Goal: Task Accomplishment & Management: Manage account settings

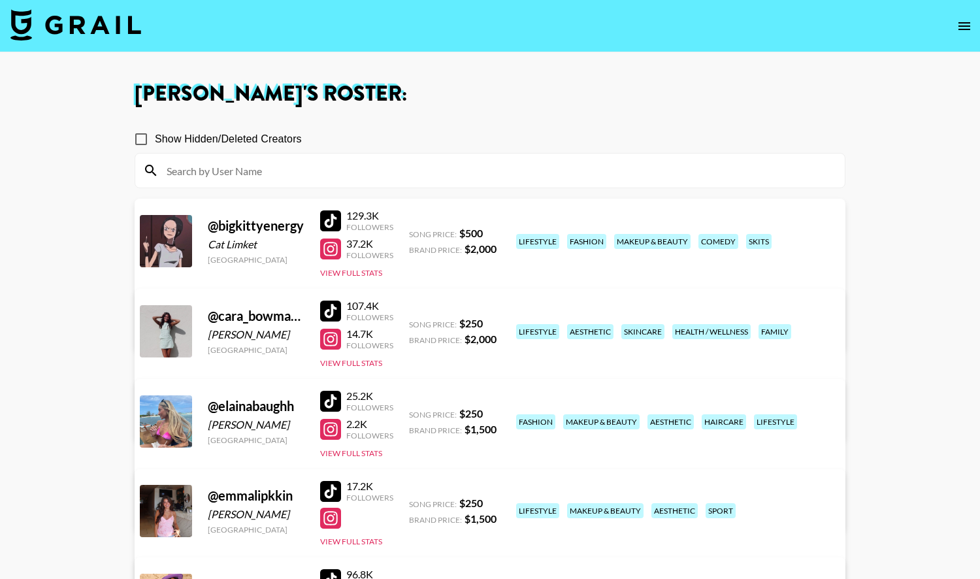
click at [129, 29] on img at bounding box center [75, 24] width 131 height 31
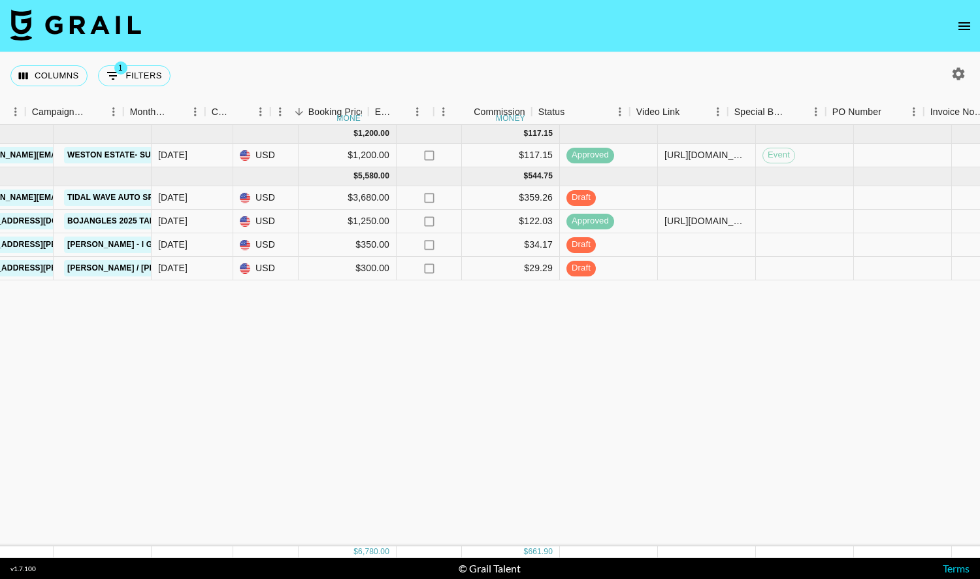
scroll to position [0, 612]
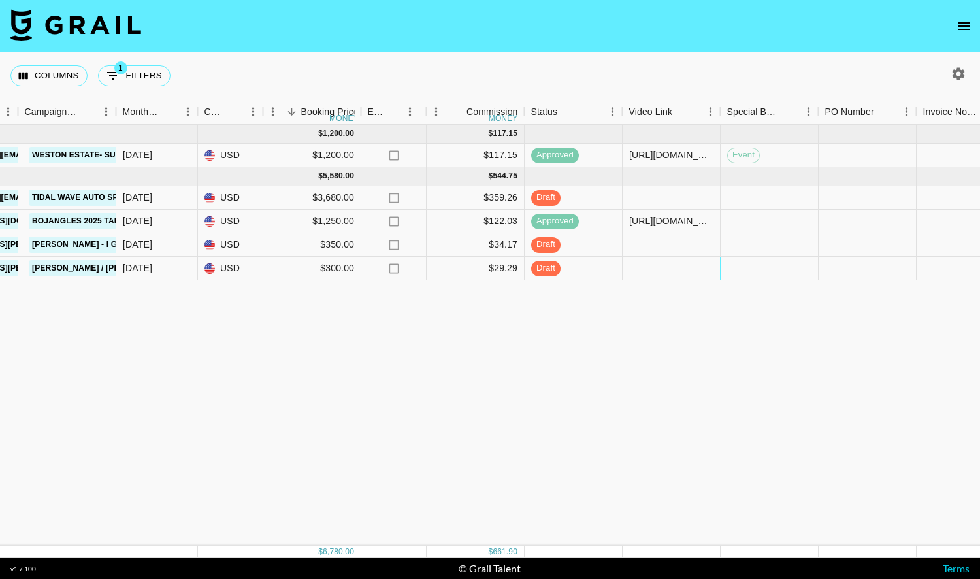
click at [646, 270] on div at bounding box center [671, 269] width 98 height 24
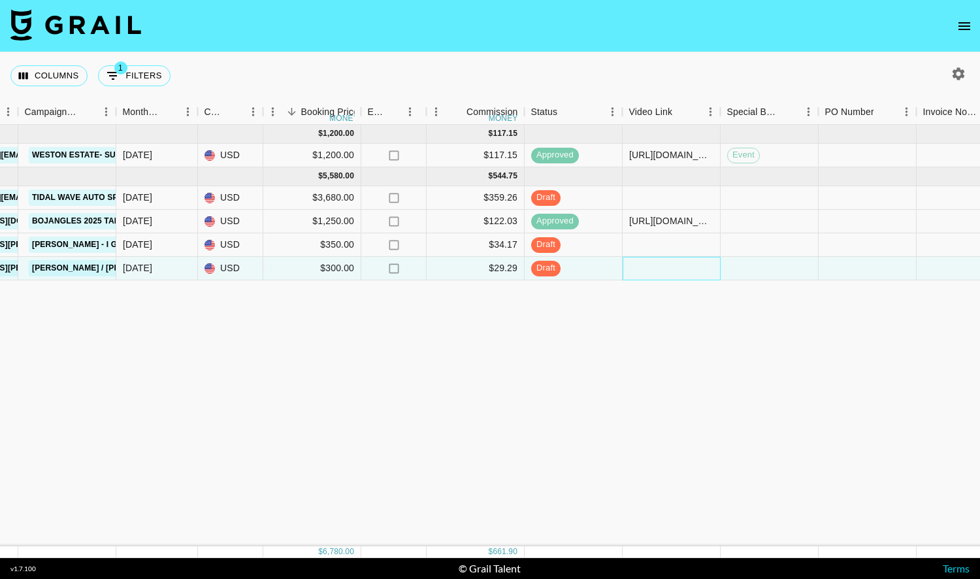
click at [646, 270] on div at bounding box center [671, 269] width 98 height 24
type input "https://www.tiktok.com/@bigkittyenergy/video/7549197509285973262"
click at [646, 270] on input "https://www.tiktok.com/@bigkittyenergy/video/7549197509285973262" at bounding box center [671, 268] width 96 height 10
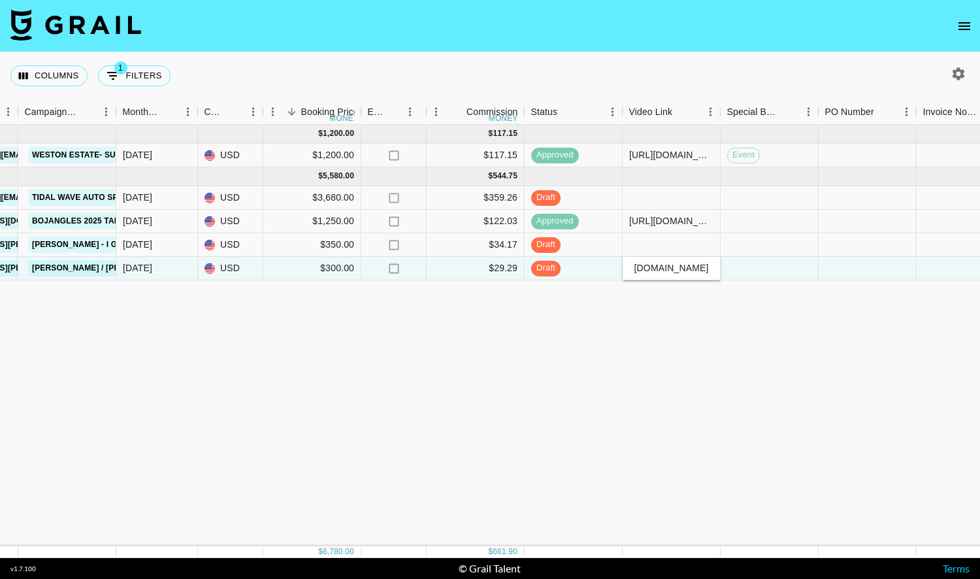
click at [646, 270] on input "https://www.tiktok.com/@bigkittyenergy/video/7549197509285973262" at bounding box center [671, 268] width 96 height 10
paste input "https://www.tiktok.com/@bigkittyenergy/video/7549197509285973262"
type input "https://www.tiktok.com/@bigkittyenergy/video/7549197509285973262"
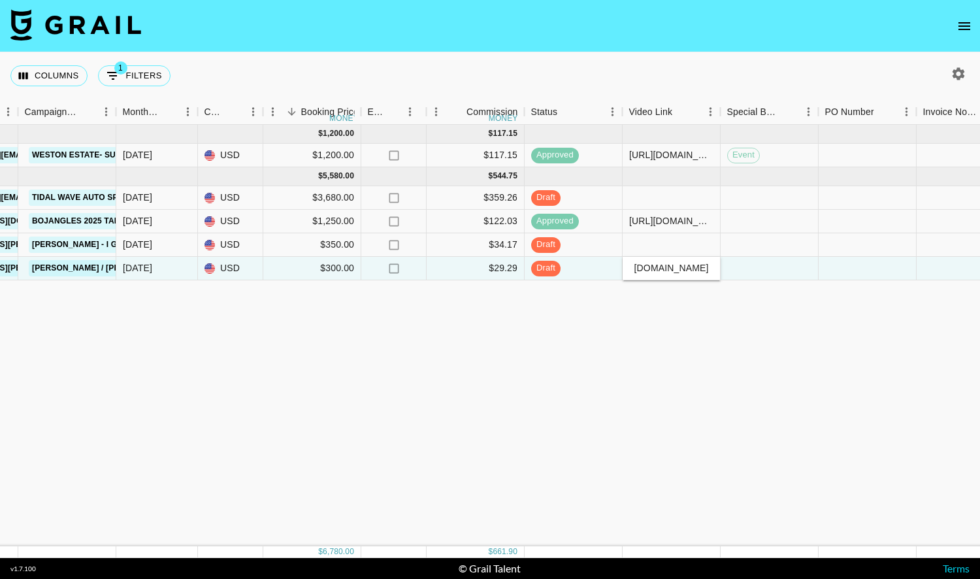
scroll to position [0, 0]
click at [669, 311] on div "Aug '25 ( 1 ) $ 1,200.00 $ 117.15 recsF81zIME3Oc3p1 juanmarcelandrhylan alyx.wi…" at bounding box center [472, 335] width 2168 height 421
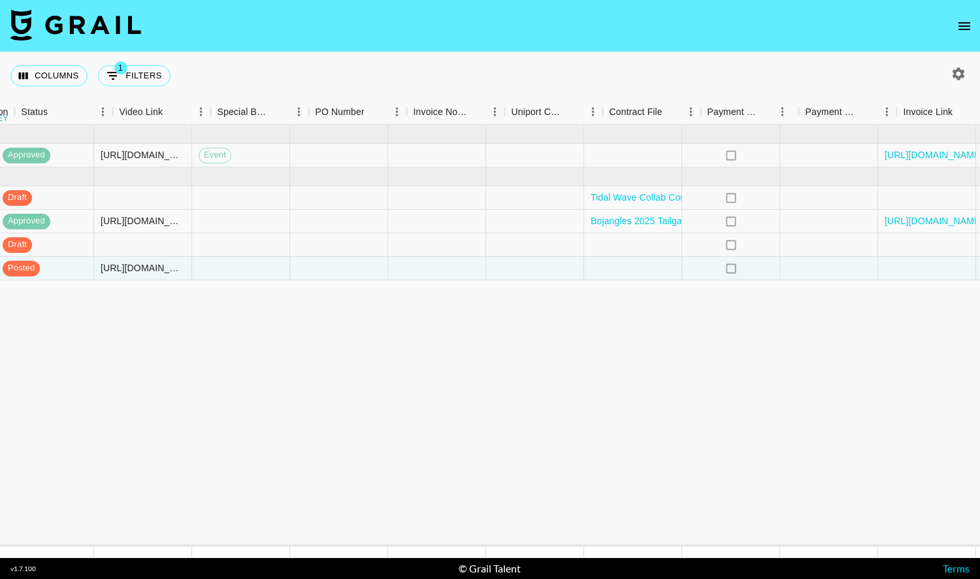
scroll to position [0, 1189]
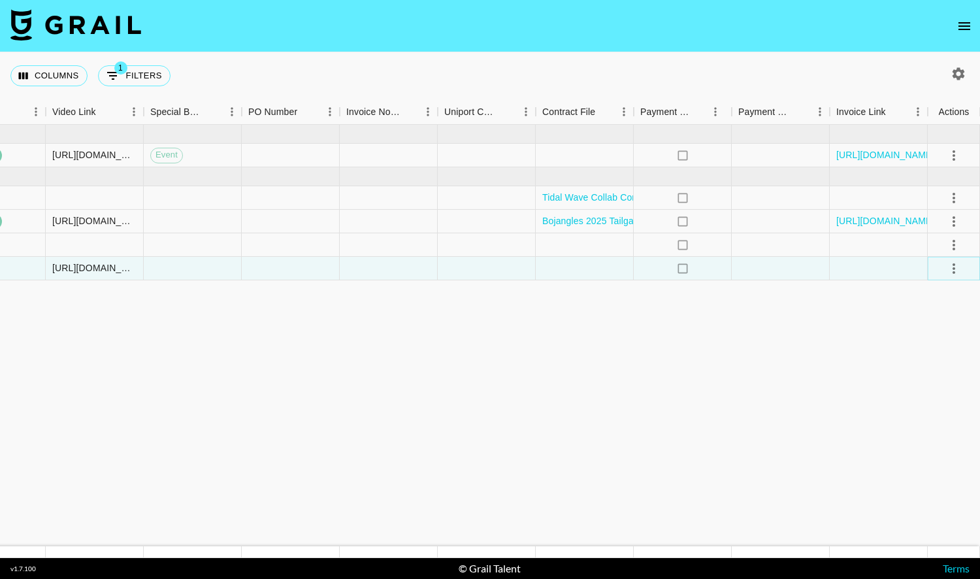
click at [950, 270] on icon "select merge strategy" at bounding box center [954, 269] width 16 height 16
click at [917, 383] on div "Approve" at bounding box center [925, 390] width 40 height 16
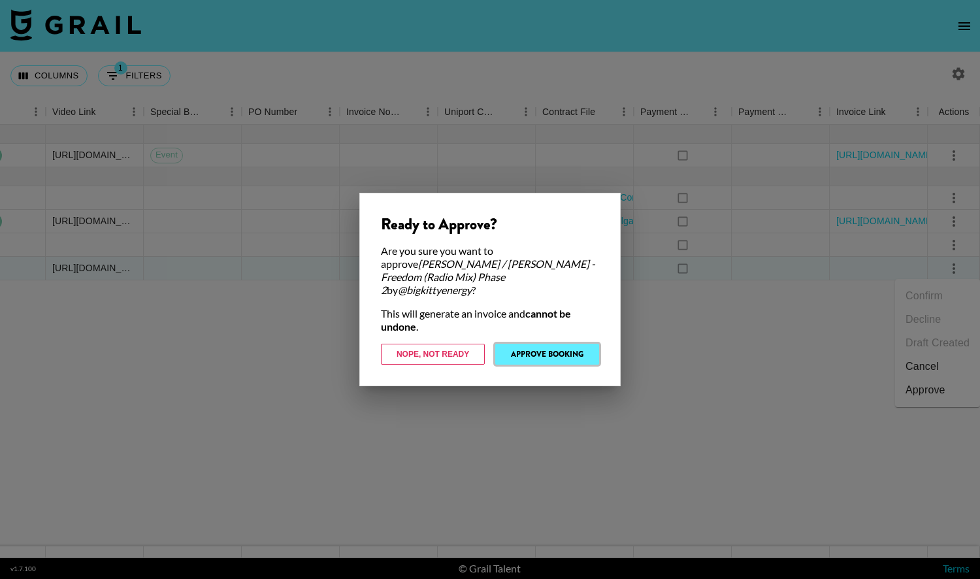
click at [582, 349] on button "Approve Booking" at bounding box center [547, 353] width 104 height 21
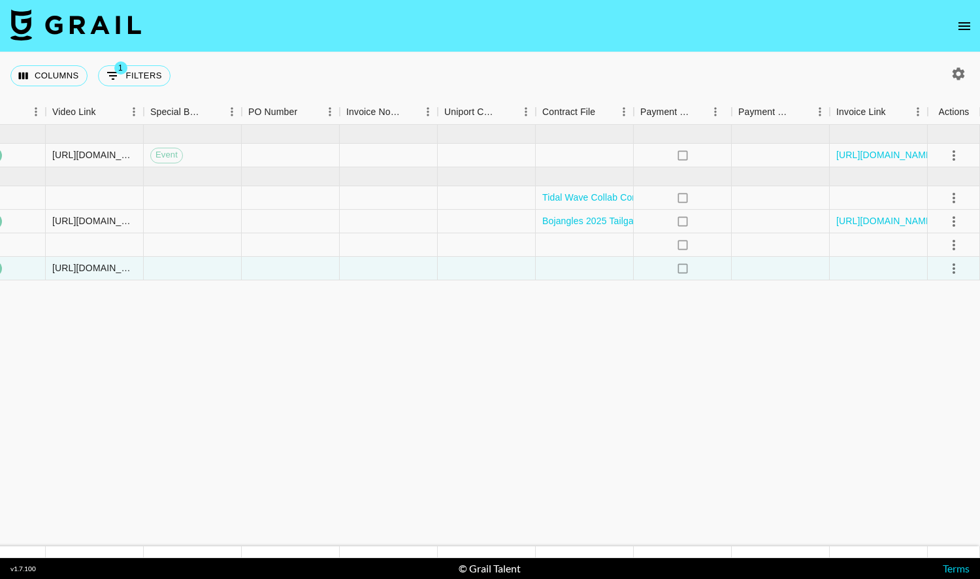
click at [138, 22] on img at bounding box center [75, 24] width 131 height 31
click at [105, 27] on img at bounding box center [75, 24] width 131 height 31
click at [955, 23] on button "open drawer" at bounding box center [964, 26] width 26 height 26
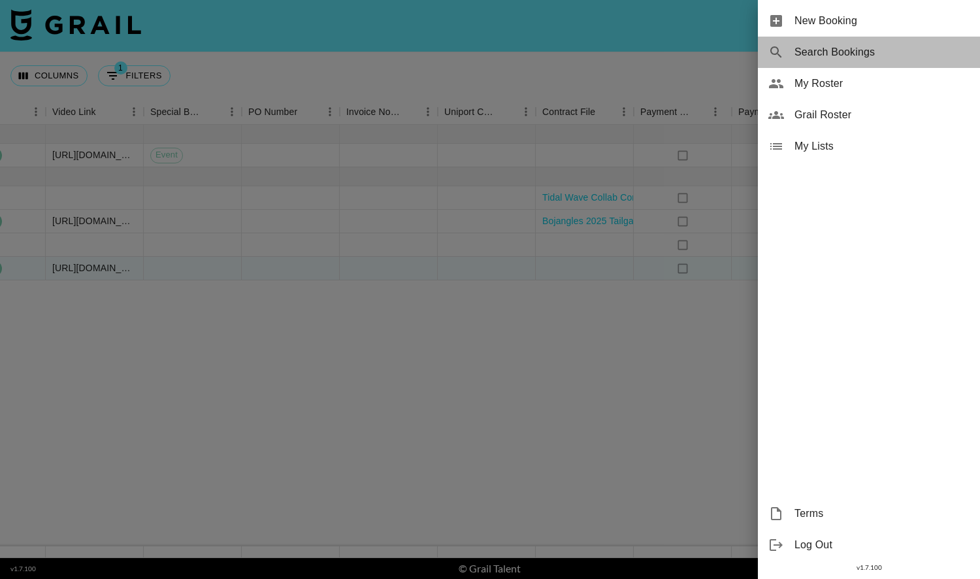
click at [828, 50] on span "Search Bookings" at bounding box center [881, 52] width 175 height 16
select select "id"
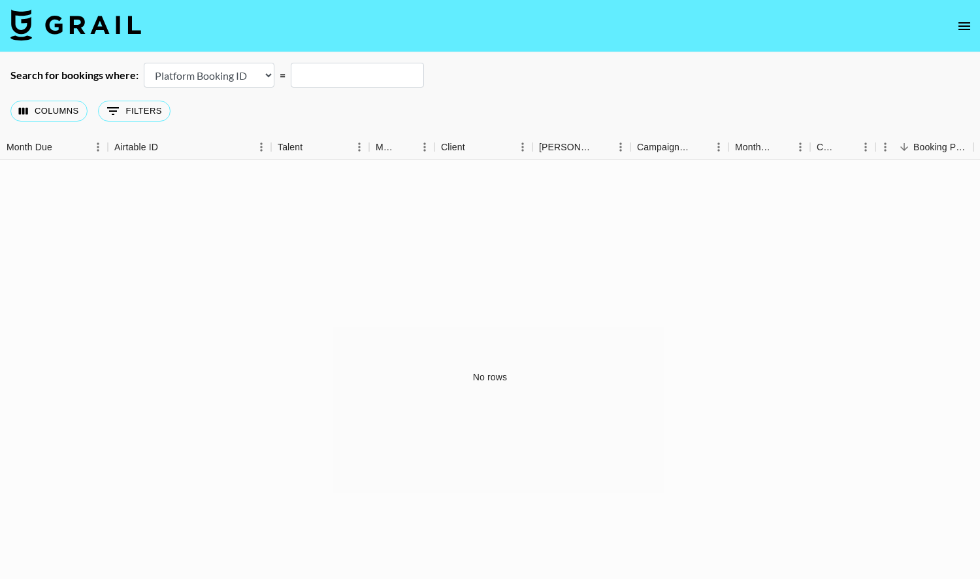
click at [114, 29] on img at bounding box center [75, 24] width 131 height 31
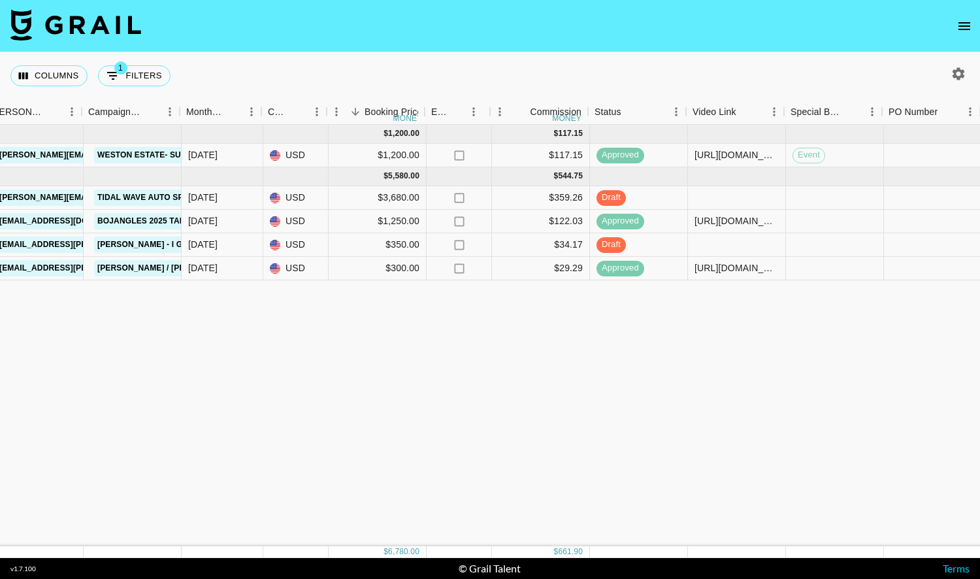
scroll to position [0, 549]
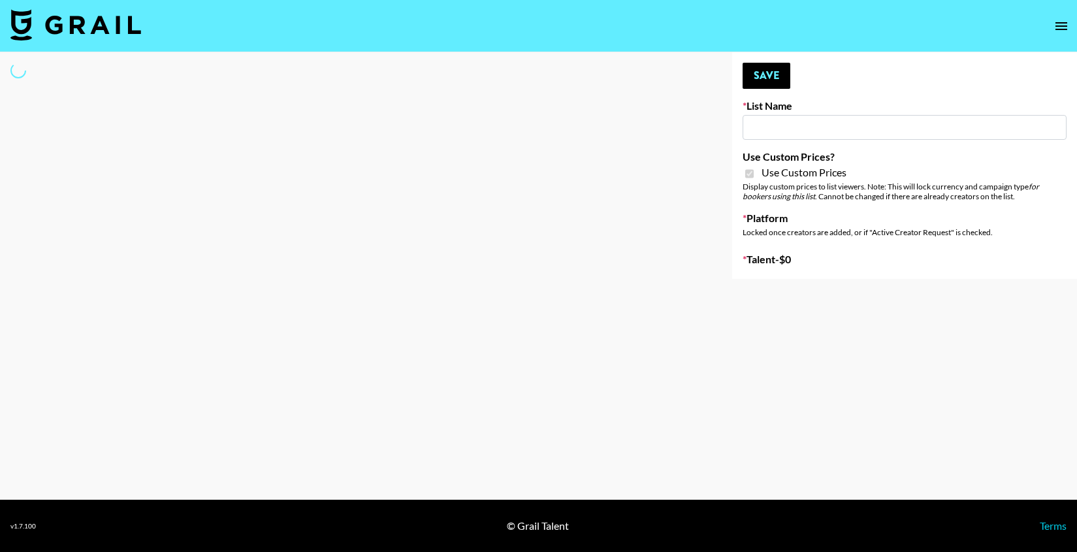
type input "Brickhouse (12th Sept)"
checkbox input "true"
select select "Brand"
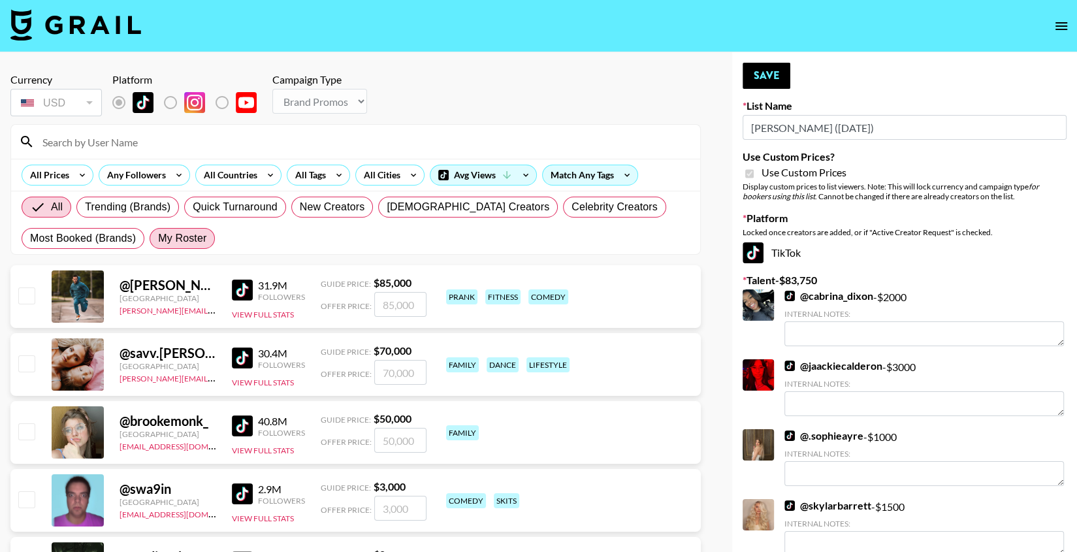
click at [176, 240] on span "My Roster" at bounding box center [182, 239] width 48 height 16
click at [158, 238] on input "My Roster" at bounding box center [158, 238] width 0 height 0
radio input "true"
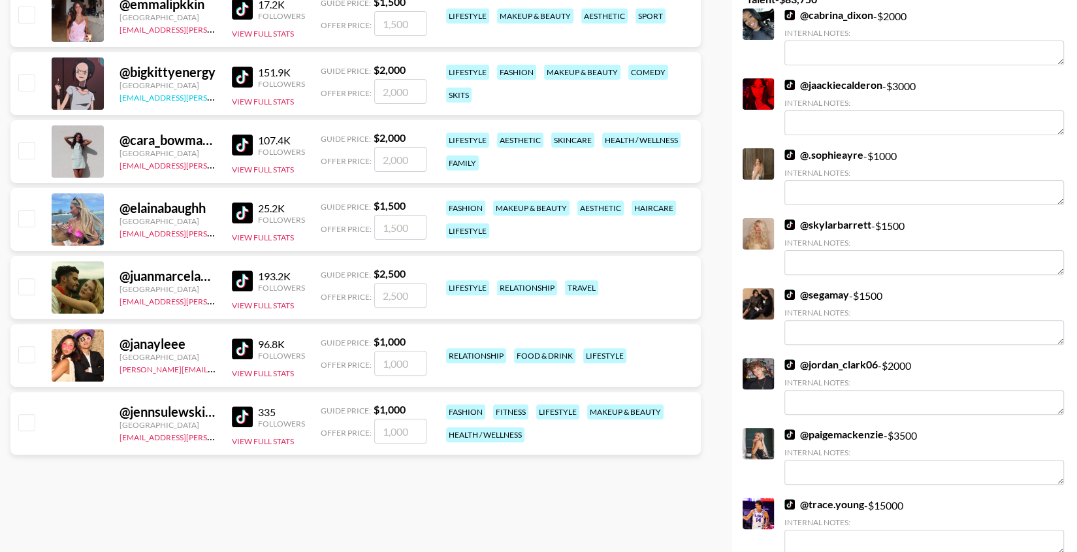
scroll to position [283, 0]
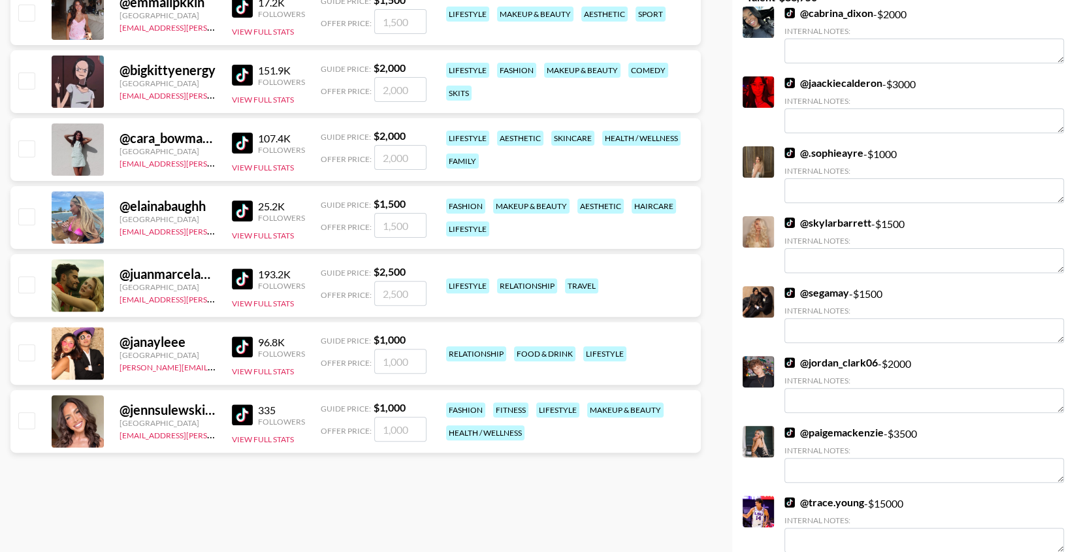
click at [31, 414] on input "checkbox" at bounding box center [26, 420] width 16 height 16
checkbox input "true"
type input "1000"
click at [28, 338] on div "@ janayleee United States alexis.hammer@grail-talent.com 96.8K Followers View F…" at bounding box center [355, 353] width 690 height 63
click at [27, 349] on input "checkbox" at bounding box center [26, 352] width 16 height 16
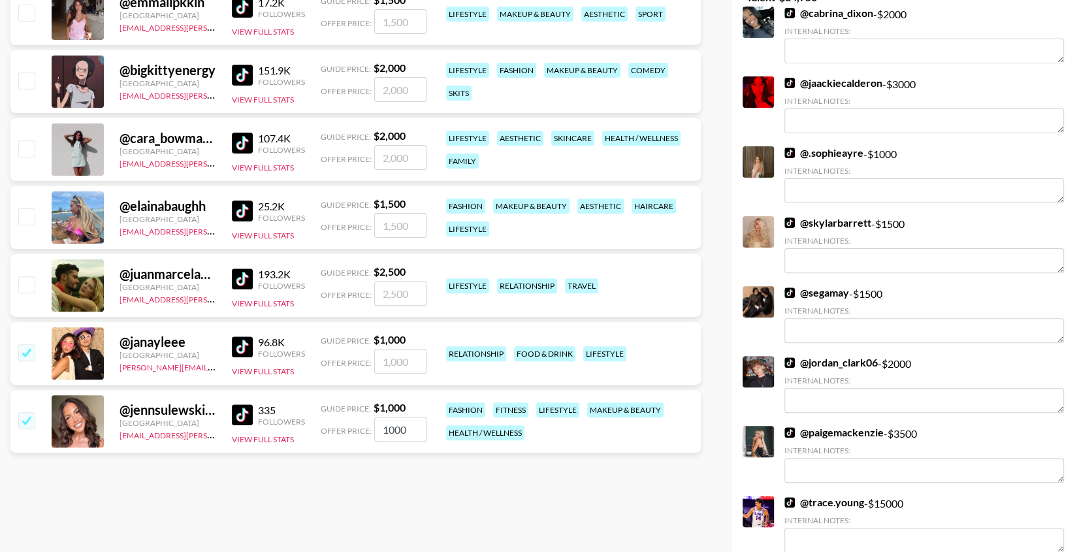
checkbox input "true"
type input "1000"
click at [28, 287] on input "checkbox" at bounding box center [26, 284] width 16 height 16
checkbox input "true"
type input "2500"
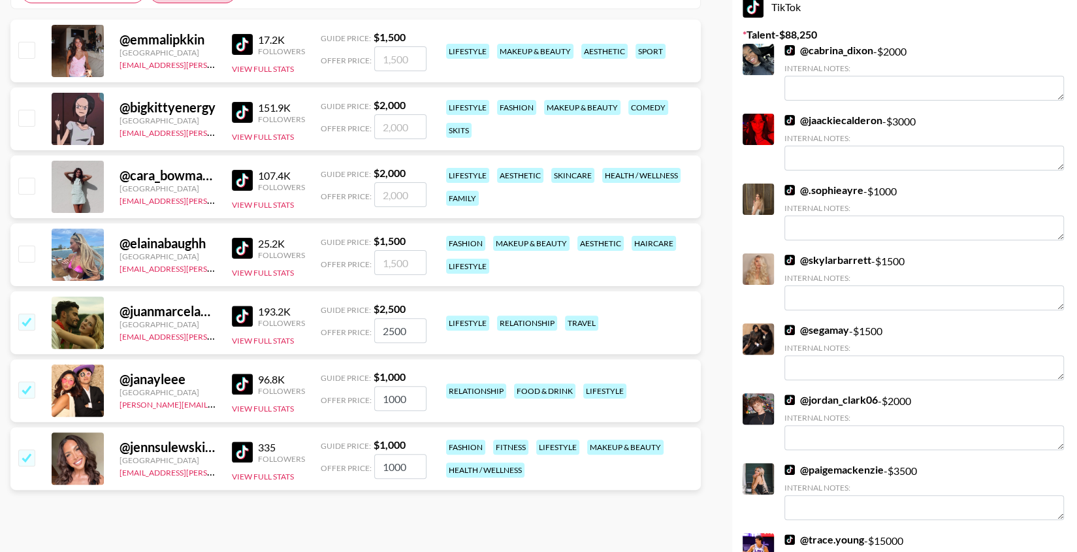
scroll to position [233, 0]
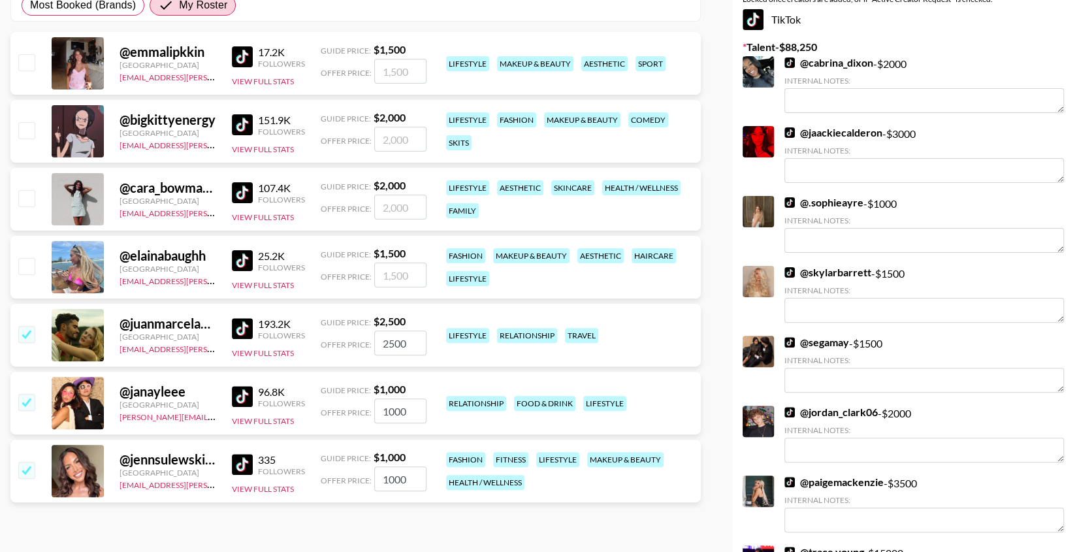
click at [27, 276] on div at bounding box center [26, 267] width 20 height 22
click at [27, 266] on input "checkbox" at bounding box center [26, 266] width 16 height 16
checkbox input "true"
type input "1500"
click at [28, 190] on input "checkbox" at bounding box center [26, 198] width 16 height 16
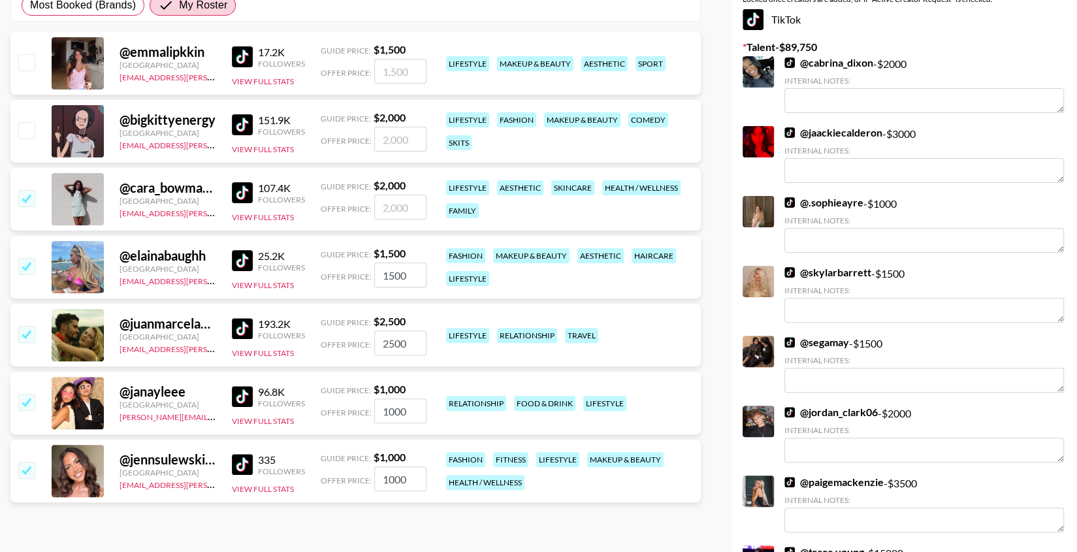
checkbox input "true"
type input "2000"
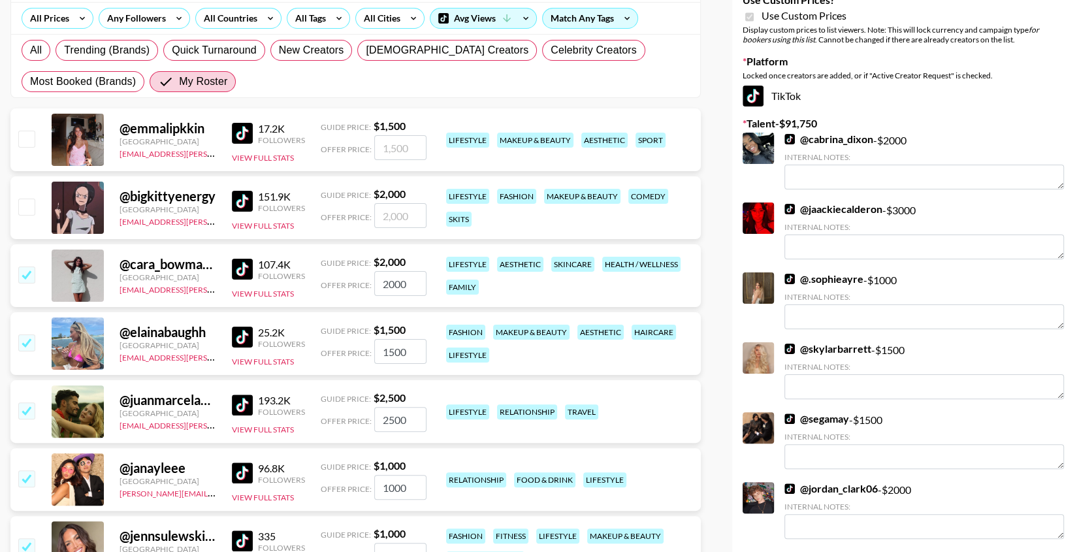
scroll to position [123, 0]
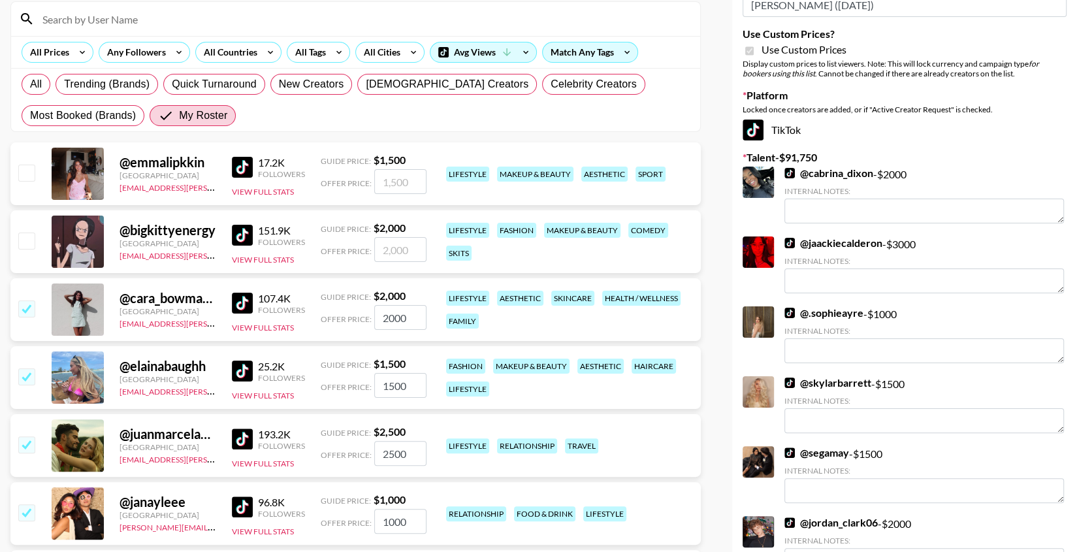
click at [29, 177] on input "checkbox" at bounding box center [26, 173] width 16 height 16
checkbox input "true"
type input "1500"
click at [28, 231] on div at bounding box center [26, 242] width 20 height 22
click at [28, 233] on input "checkbox" at bounding box center [26, 240] width 16 height 16
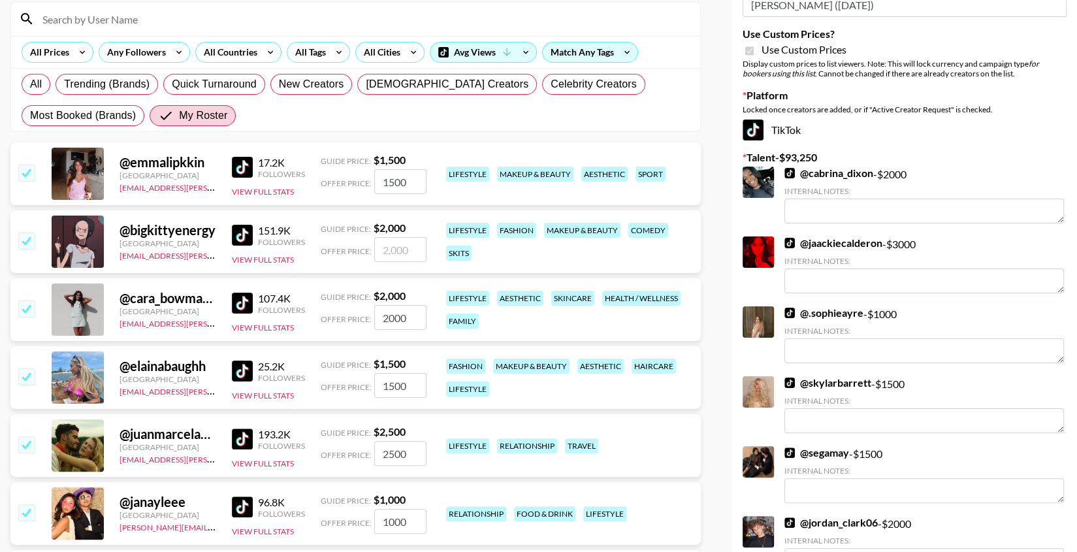
checkbox input "true"
type input "2000"
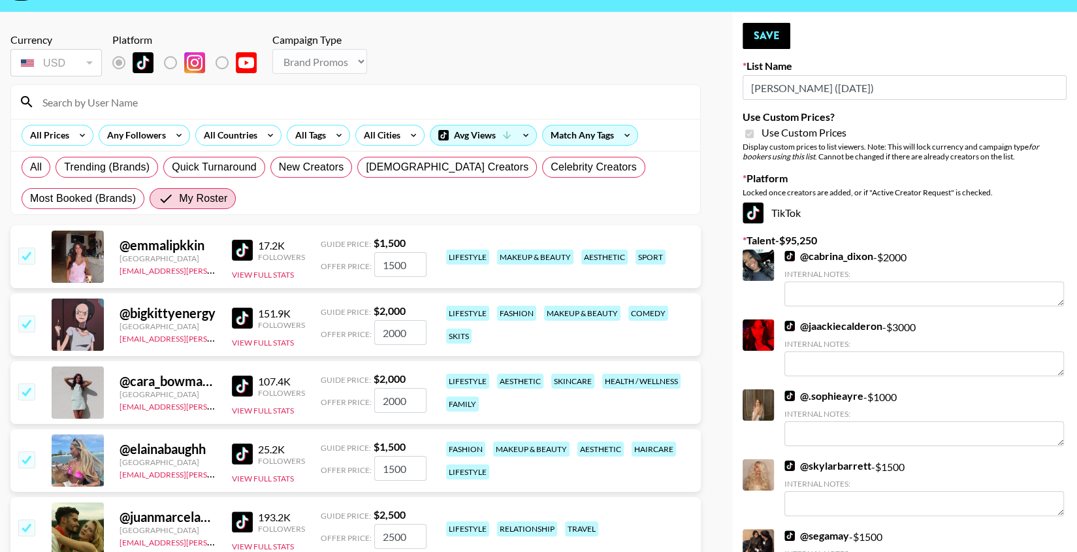
scroll to position [0, 0]
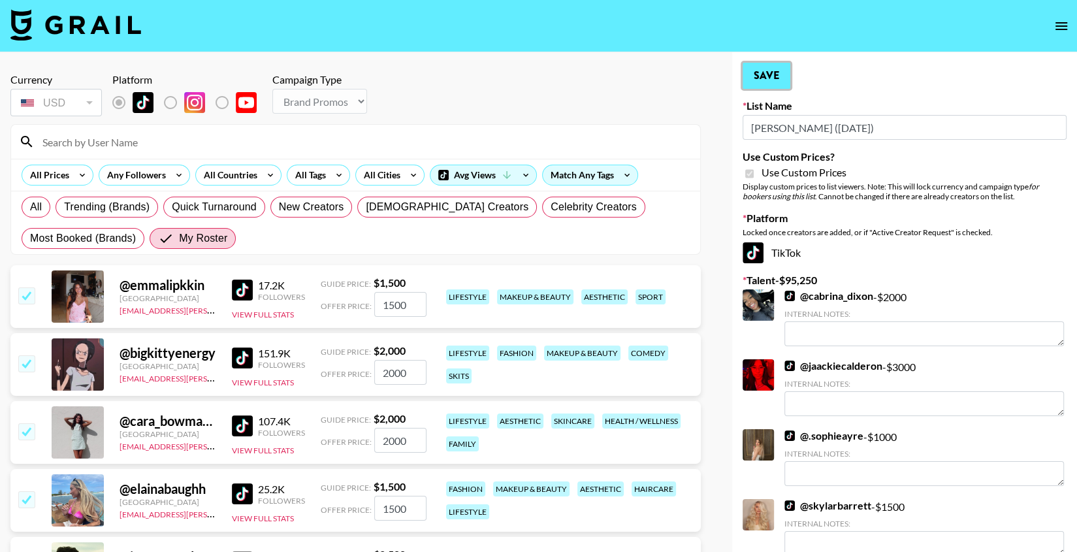
click at [770, 74] on button "Save" at bounding box center [767, 76] width 48 height 26
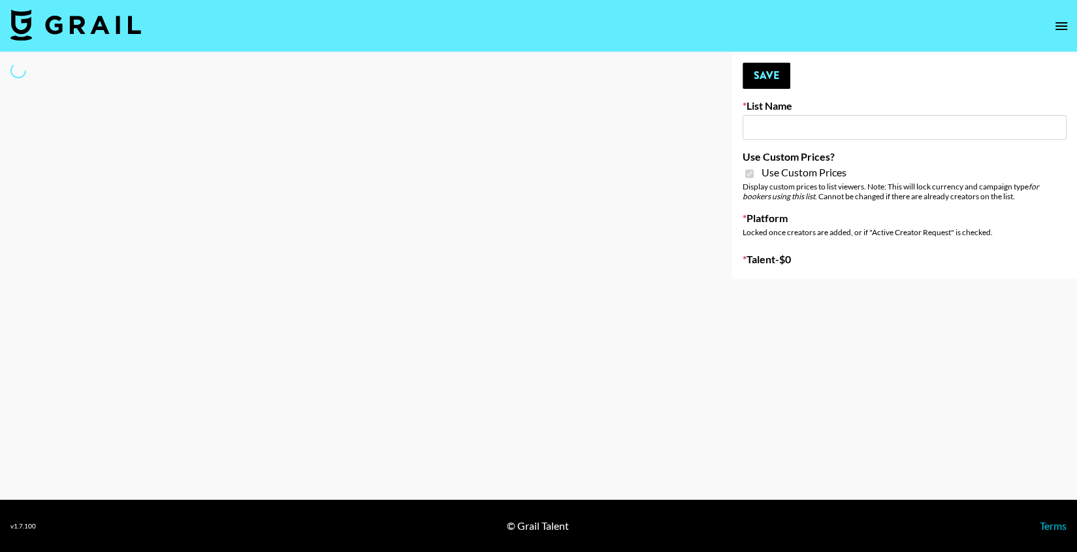
type input "Redence Beauty"
checkbox input "true"
select select "Brand"
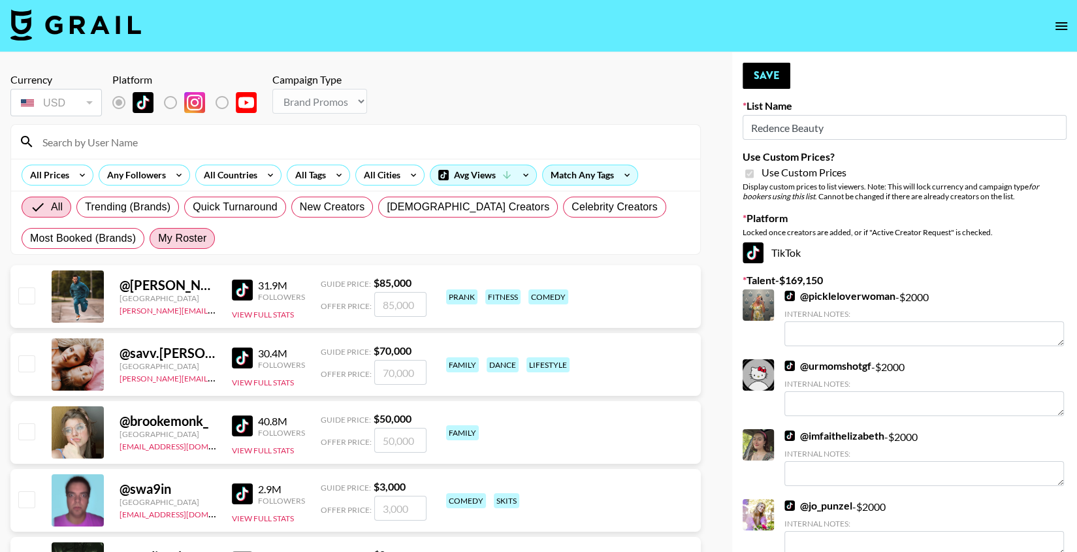
click at [177, 236] on span "My Roster" at bounding box center [182, 239] width 48 height 16
click at [158, 238] on input "My Roster" at bounding box center [158, 238] width 0 height 0
radio input "true"
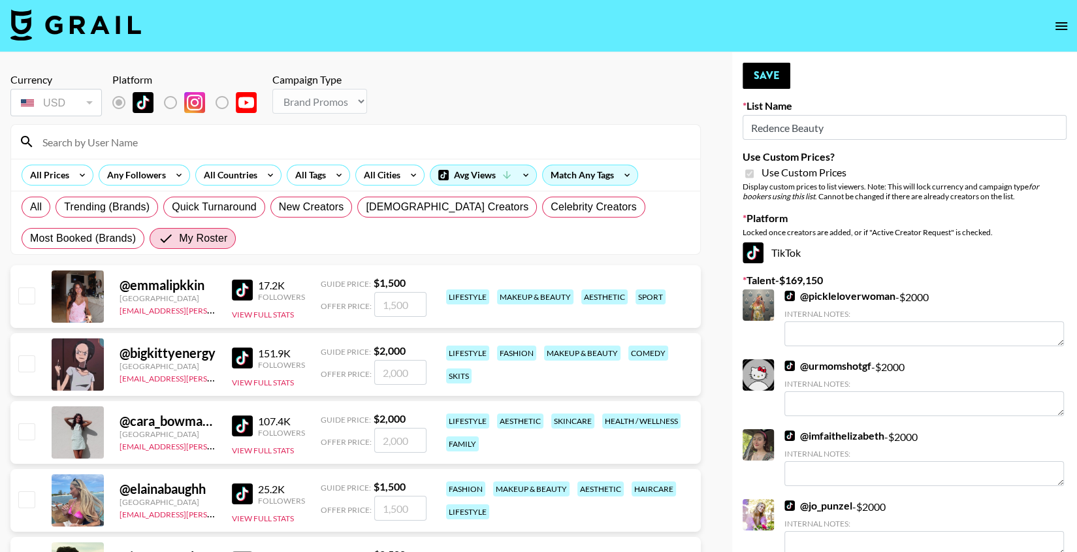
click at [23, 293] on input "checkbox" at bounding box center [26, 295] width 16 height 16
checkbox input "true"
type input "1500"
click at [26, 363] on input "checkbox" at bounding box center [26, 363] width 16 height 16
checkbox input "true"
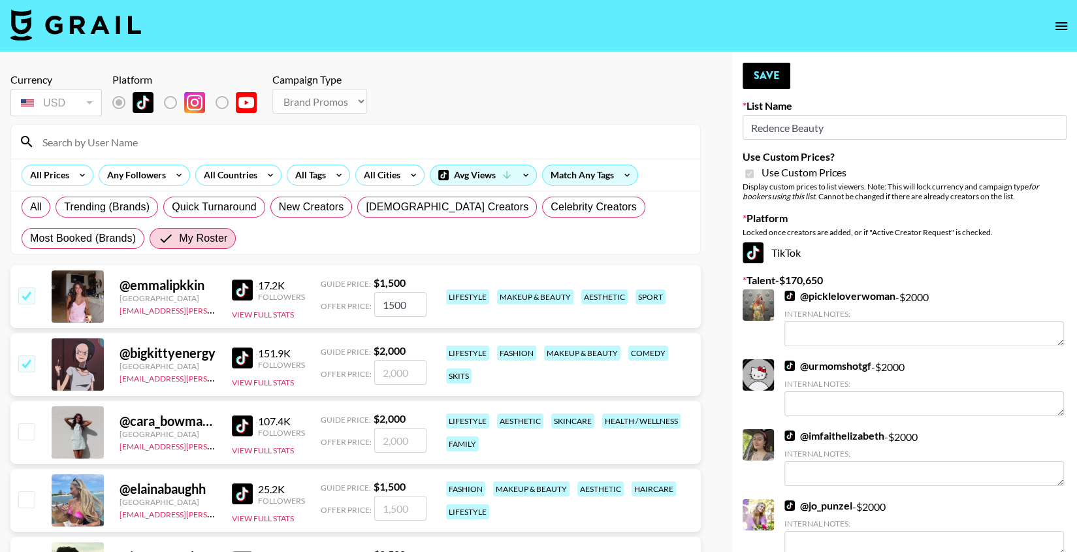
type input "2000"
click at [26, 438] on input "checkbox" at bounding box center [26, 431] width 16 height 16
checkbox input "true"
type input "2000"
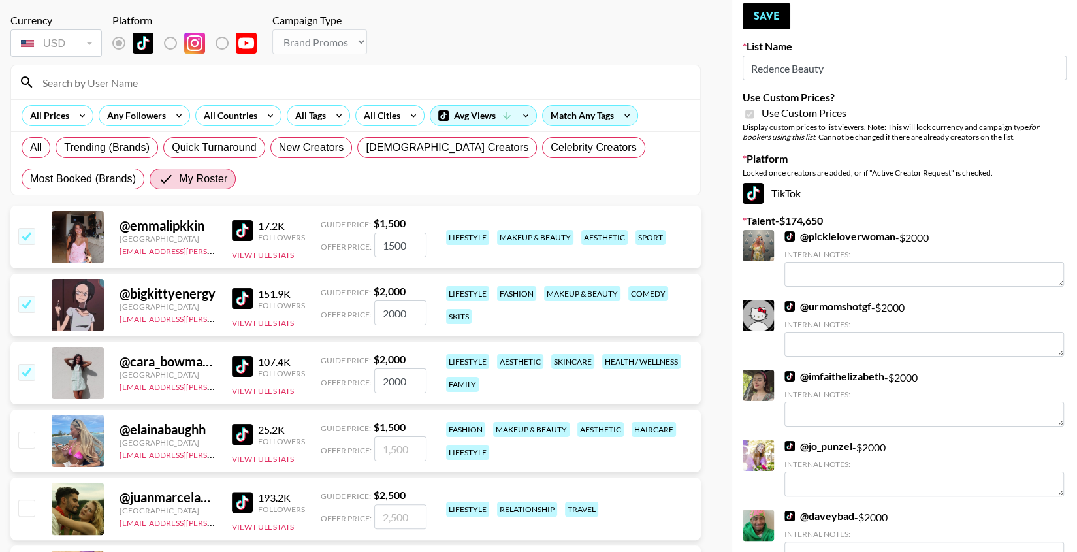
scroll to position [99, 0]
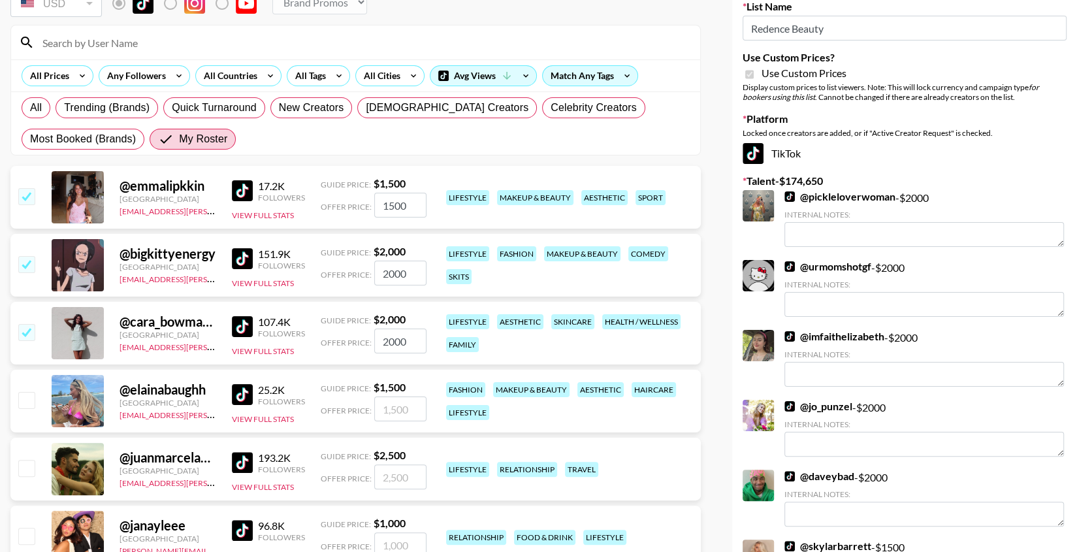
click at [26, 402] on input "checkbox" at bounding box center [26, 400] width 16 height 16
checkbox input "true"
type input "1500"
click at [28, 467] on input "checkbox" at bounding box center [26, 468] width 16 height 16
checkbox input "true"
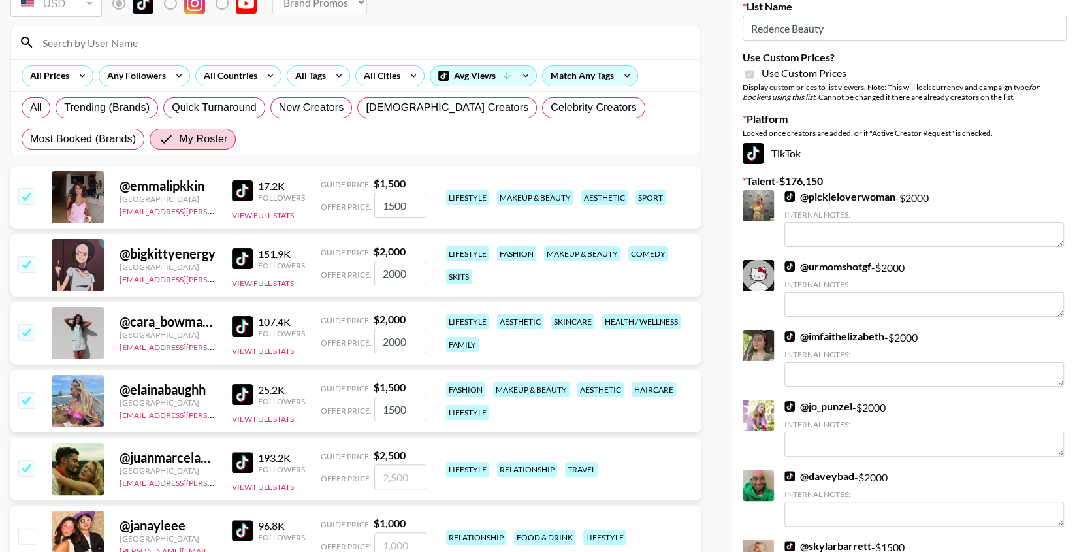
type input "2500"
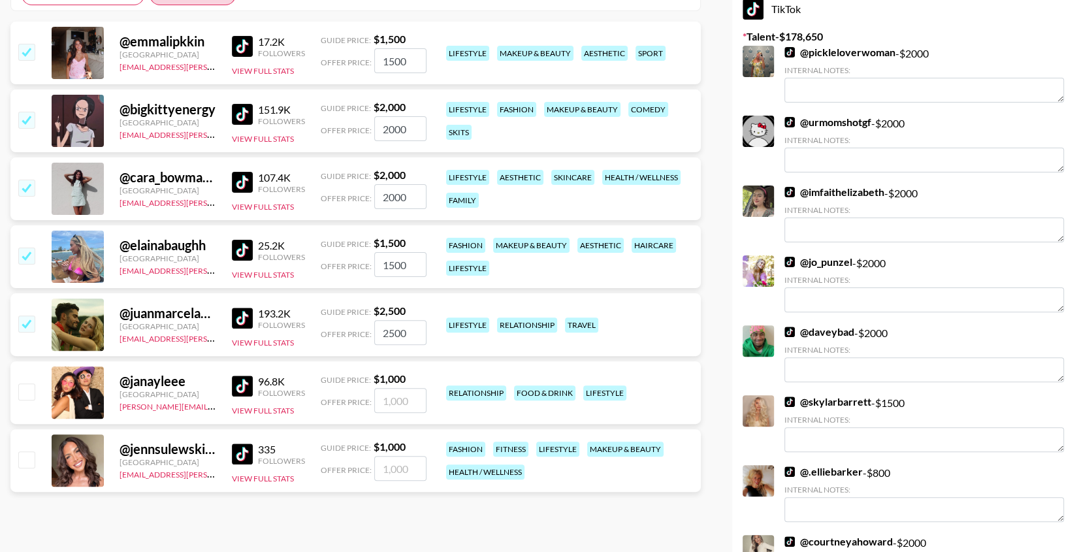
scroll to position [248, 0]
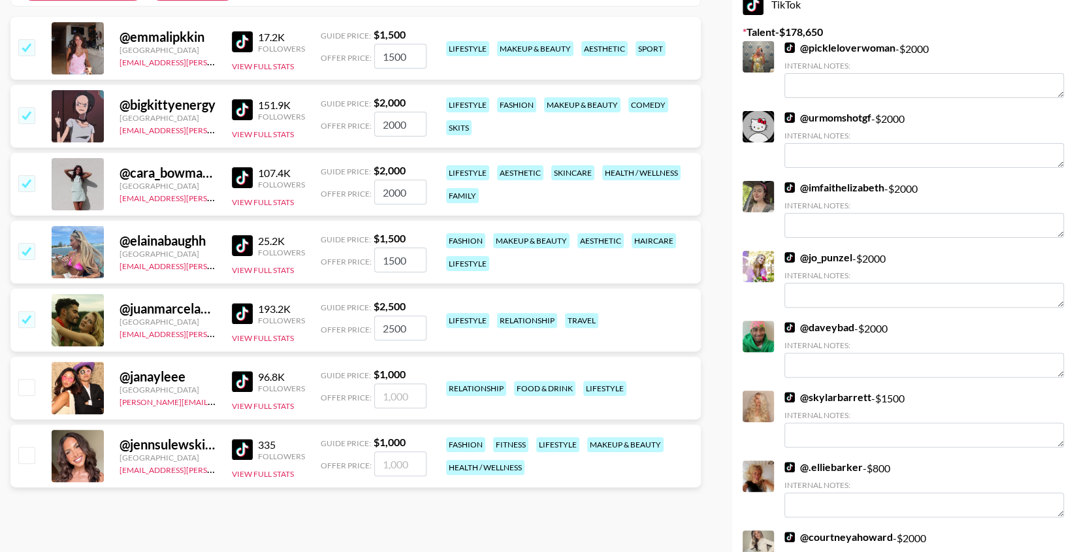
click at [33, 383] on input "checkbox" at bounding box center [26, 387] width 16 height 16
checkbox input "true"
type input "1000"
click at [33, 447] on input "checkbox" at bounding box center [26, 455] width 16 height 16
checkbox input "true"
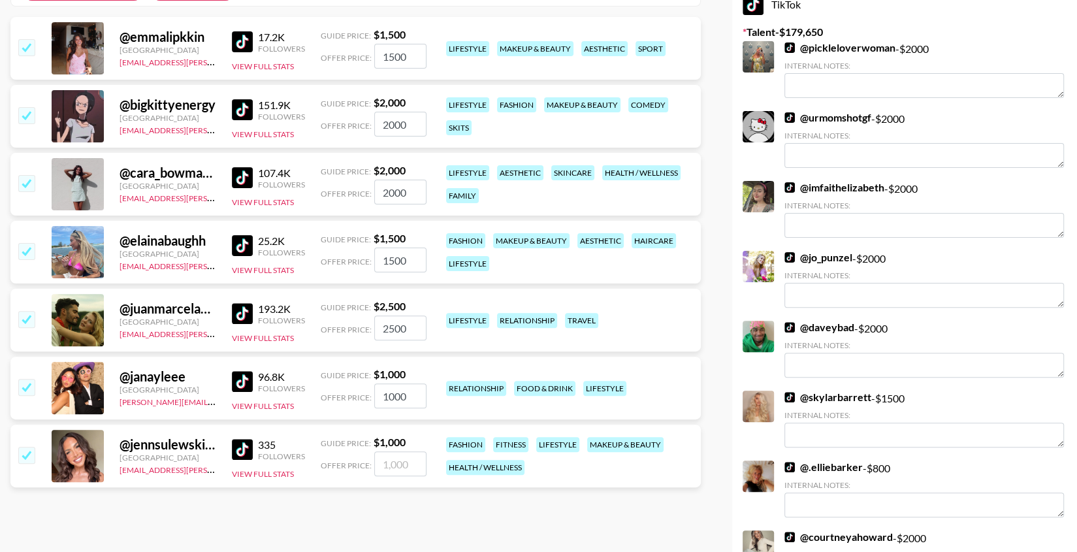
type input "1000"
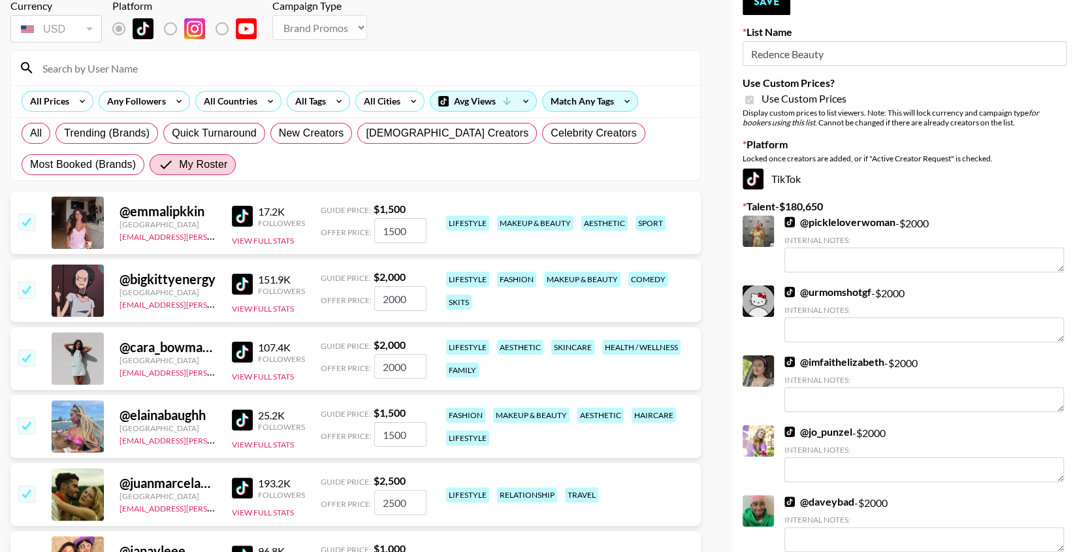
scroll to position [0, 0]
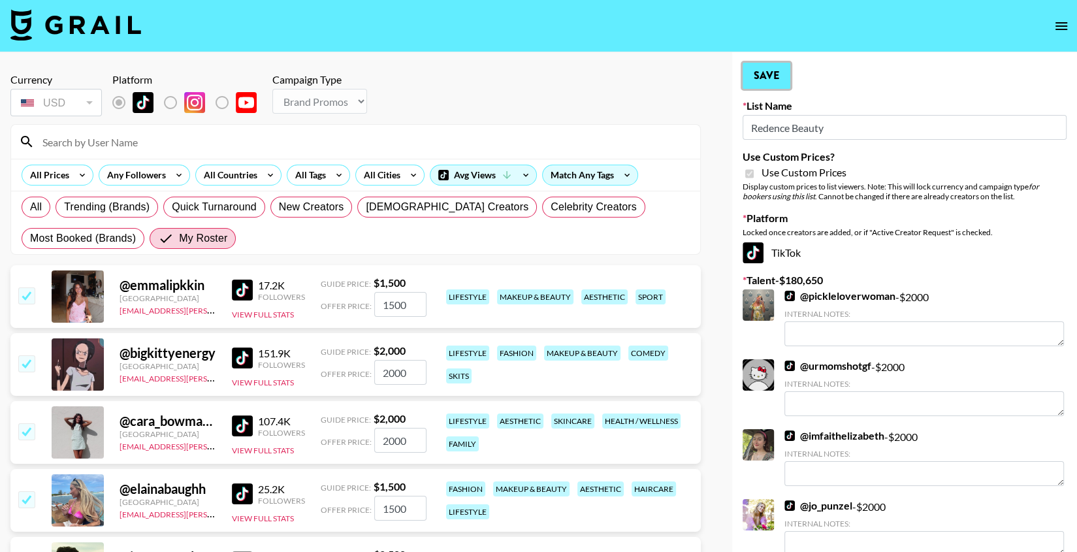
click at [761, 78] on button "Save" at bounding box center [767, 76] width 48 height 26
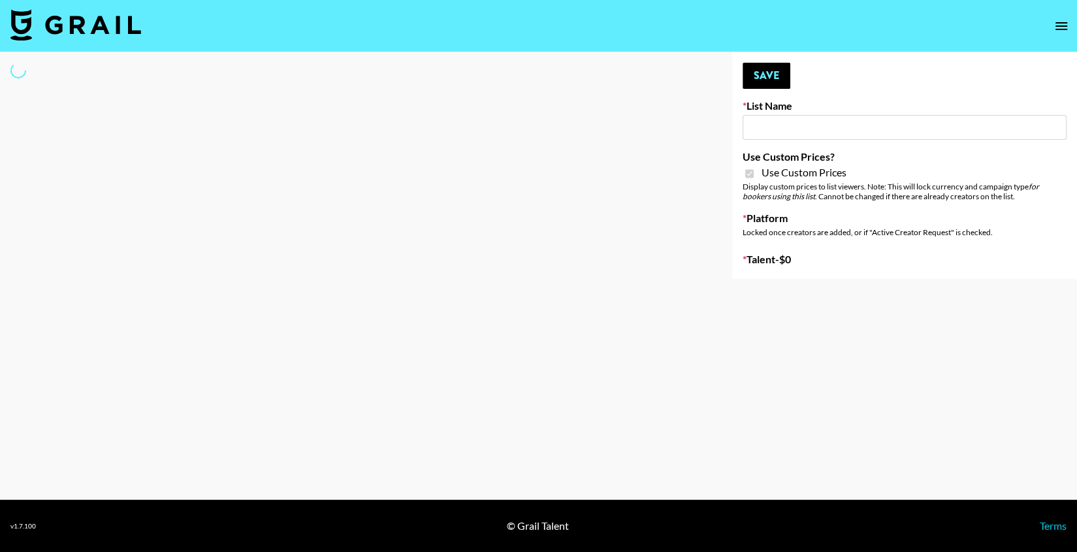
type input "Dime Beauty"
checkbox input "true"
select select "Brand"
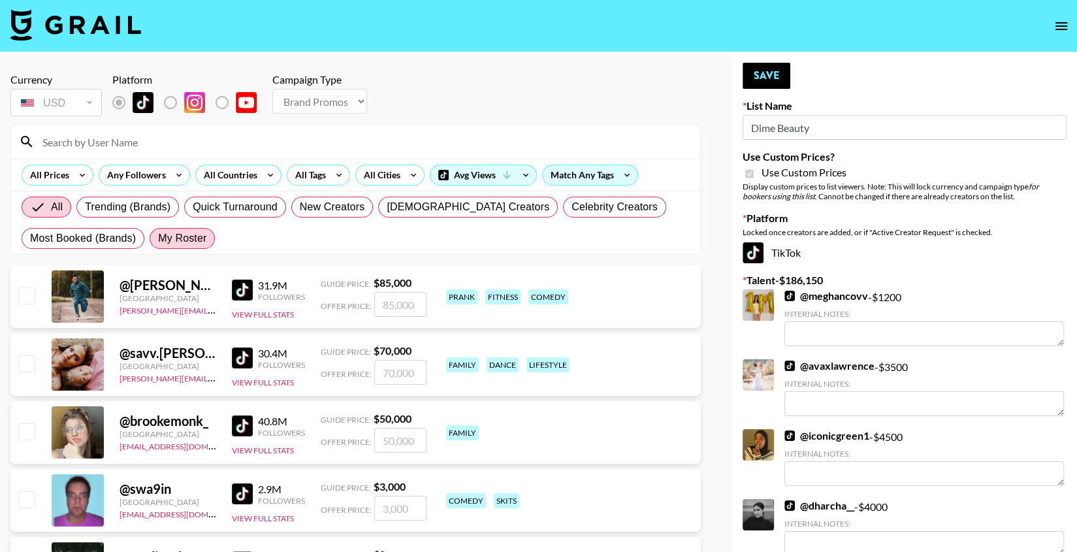
click at [162, 236] on span "My Roster" at bounding box center [182, 239] width 48 height 16
click at [158, 238] on input "My Roster" at bounding box center [158, 238] width 0 height 0
radio input "true"
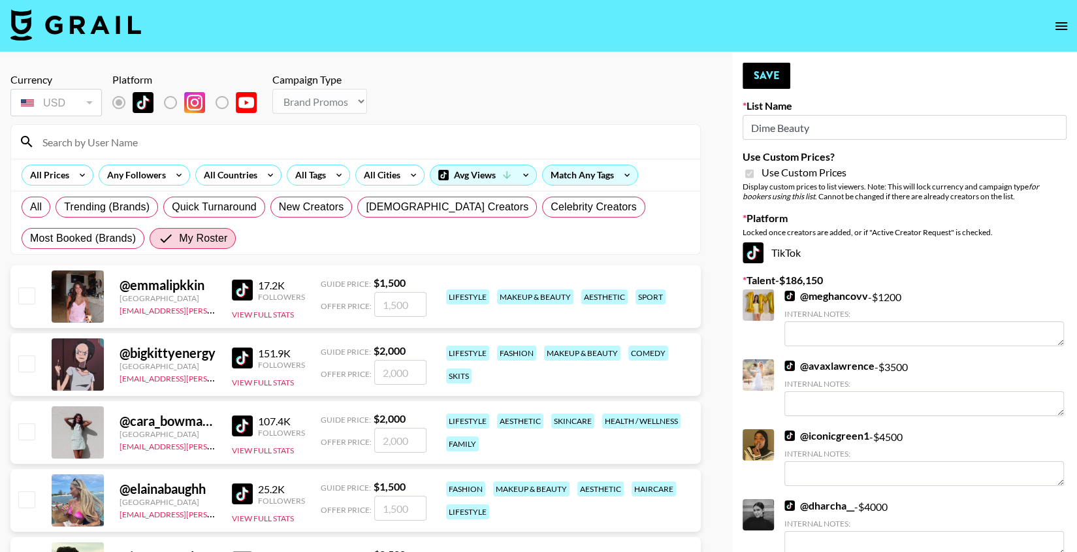
click at [29, 285] on div at bounding box center [26, 296] width 20 height 22
click at [28, 303] on div at bounding box center [26, 296] width 20 height 22
click at [28, 297] on input "checkbox" at bounding box center [26, 295] width 16 height 16
checkbox input "true"
type input "1500"
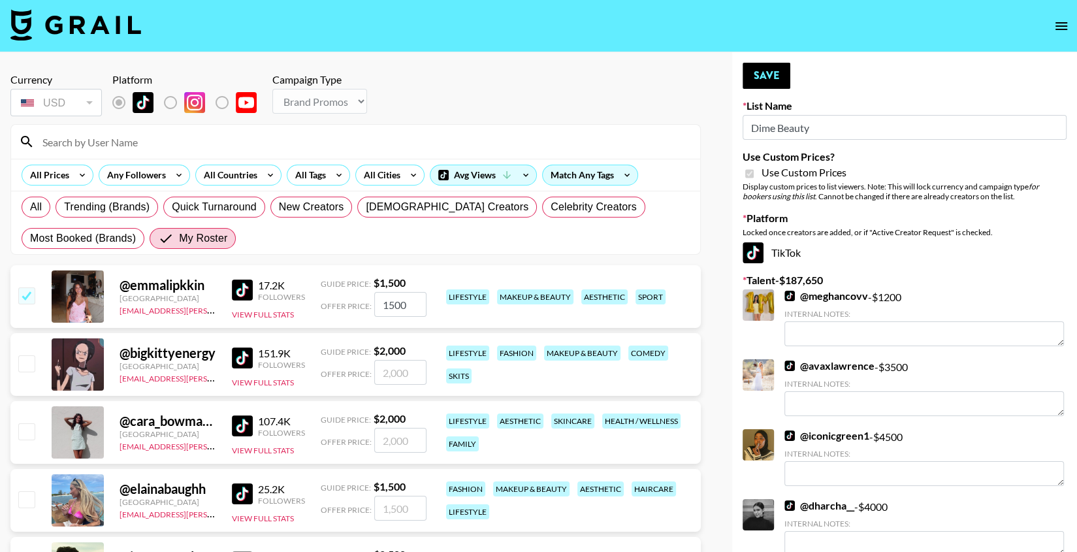
click at [28, 364] on input "checkbox" at bounding box center [26, 363] width 16 height 16
checkbox input "true"
type input "2000"
click at [28, 439] on div at bounding box center [26, 432] width 20 height 22
click at [27, 434] on input "checkbox" at bounding box center [26, 431] width 16 height 16
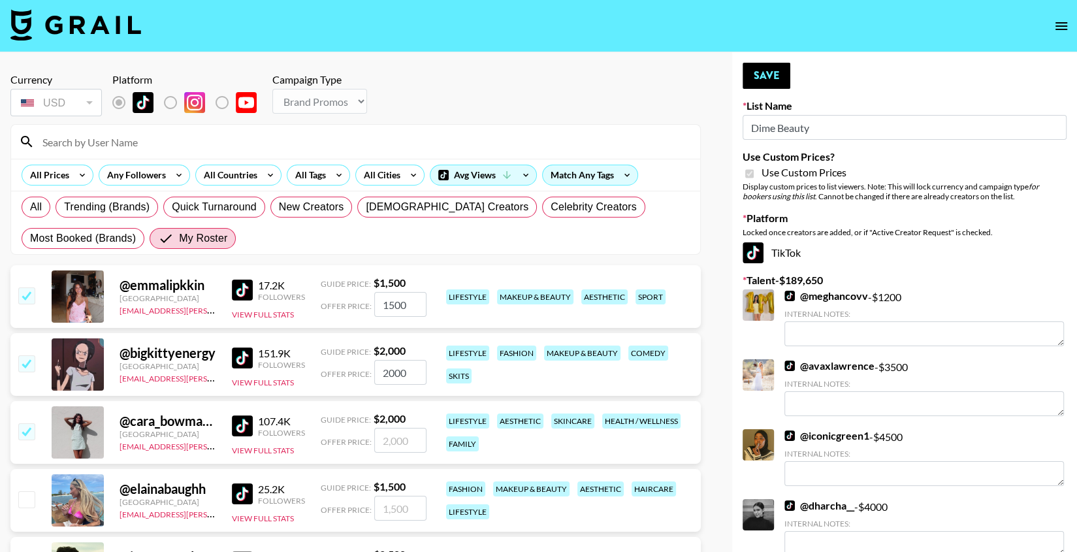
checkbox input "true"
type input "2000"
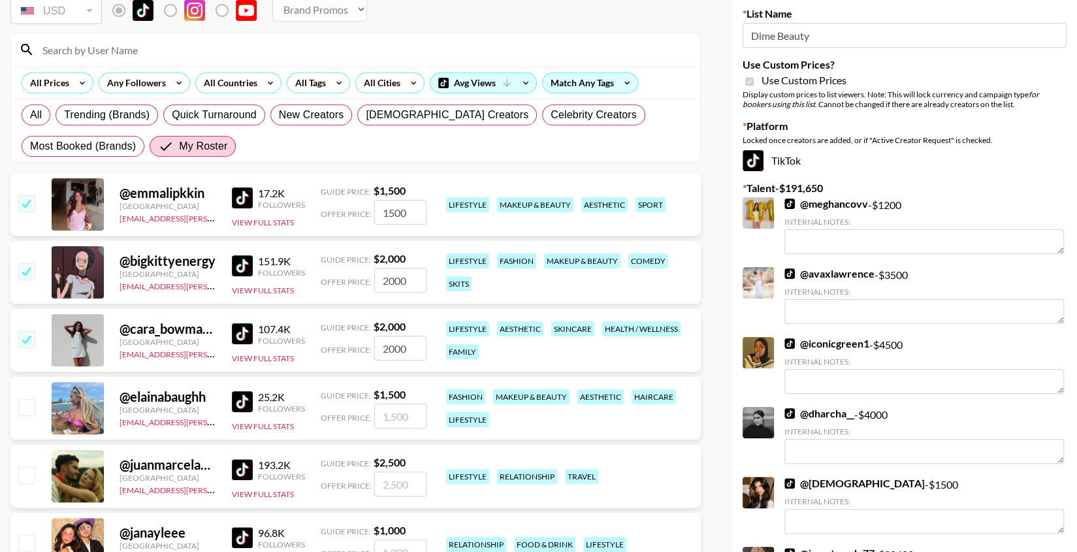
scroll to position [93, 0]
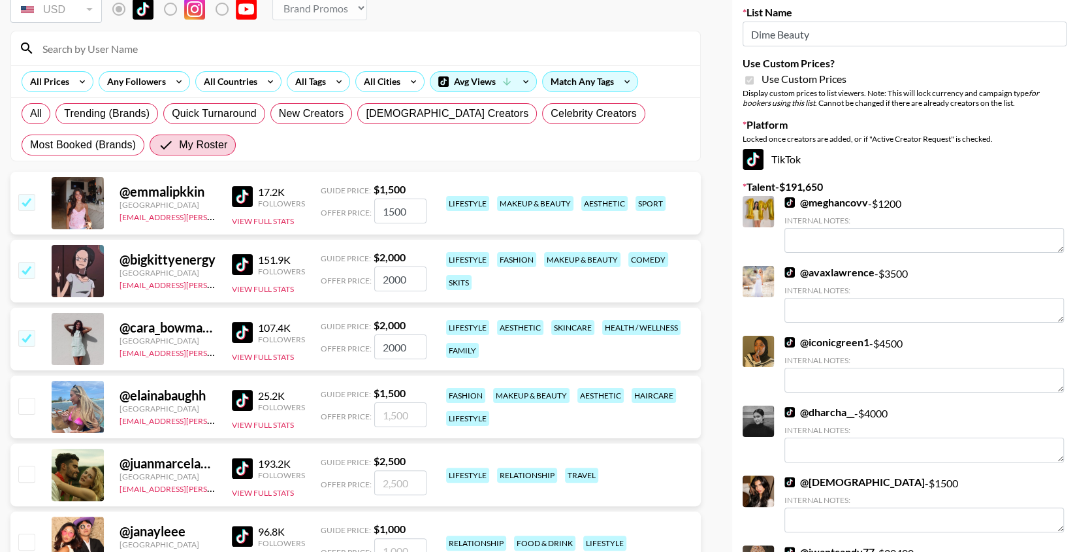
click at [27, 408] on input "checkbox" at bounding box center [26, 406] width 16 height 16
checkbox input "true"
type input "1500"
click at [27, 473] on input "checkbox" at bounding box center [26, 474] width 16 height 16
checkbox input "true"
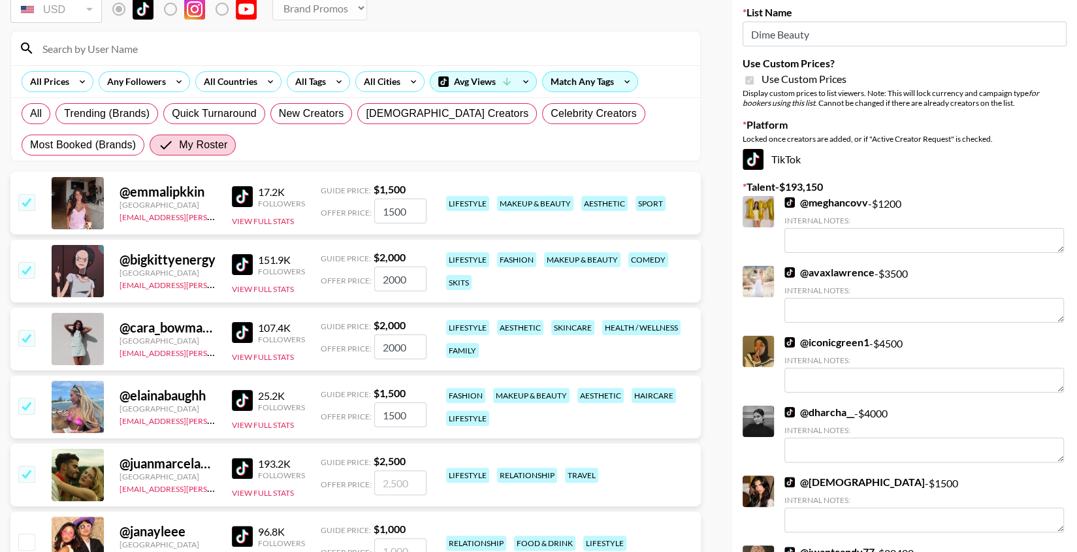
type input "2500"
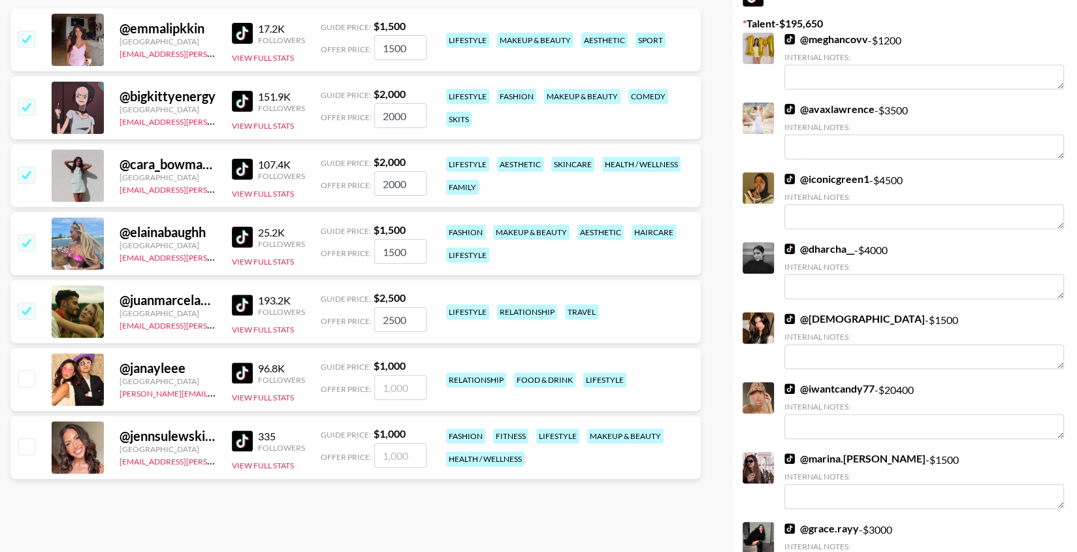
scroll to position [258, 0]
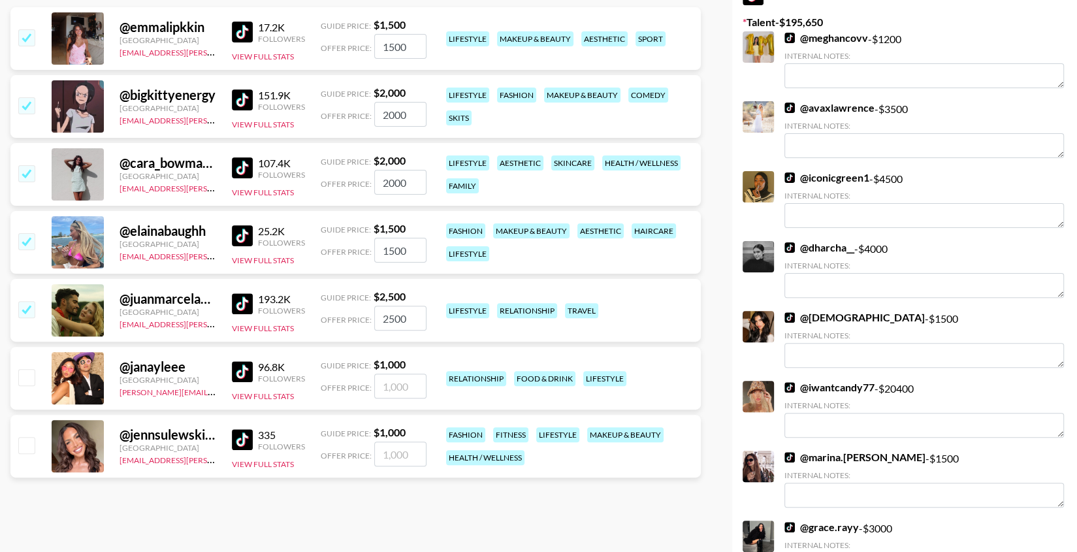
click at [26, 379] on input "checkbox" at bounding box center [26, 377] width 16 height 16
checkbox input "true"
type input "1000"
click at [26, 451] on input "checkbox" at bounding box center [26, 445] width 16 height 16
checkbox input "true"
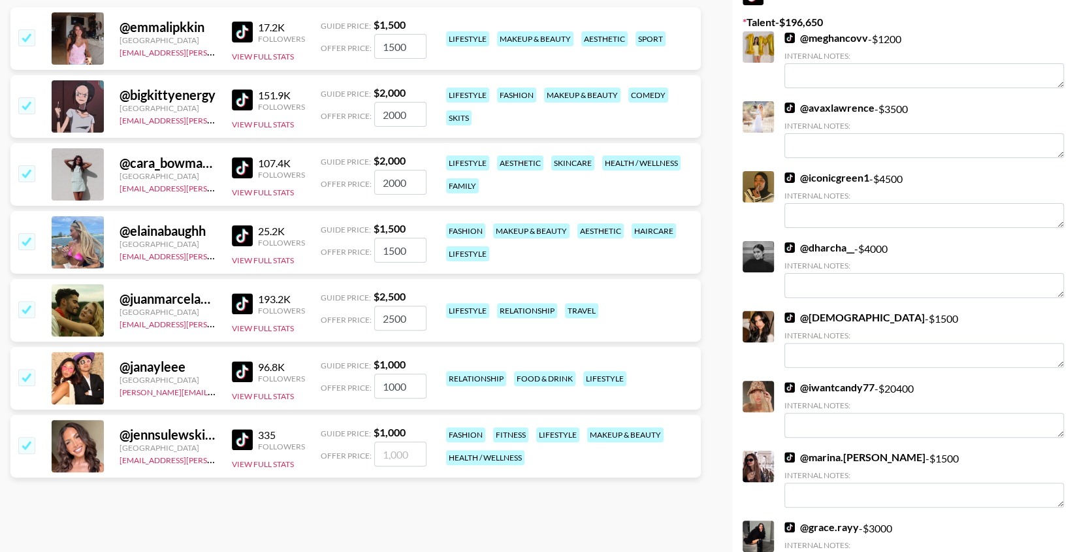
type input "1000"
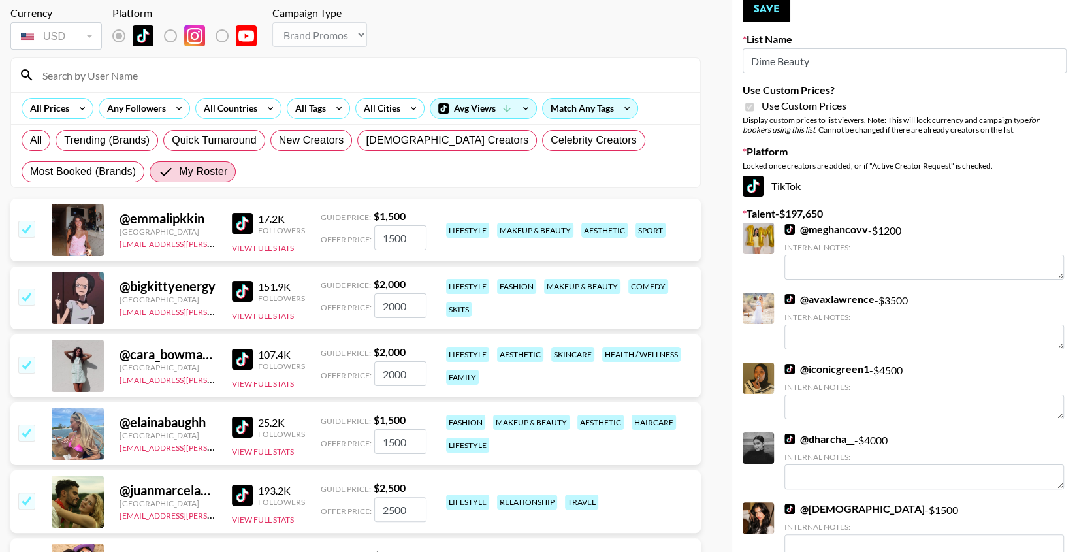
scroll to position [0, 0]
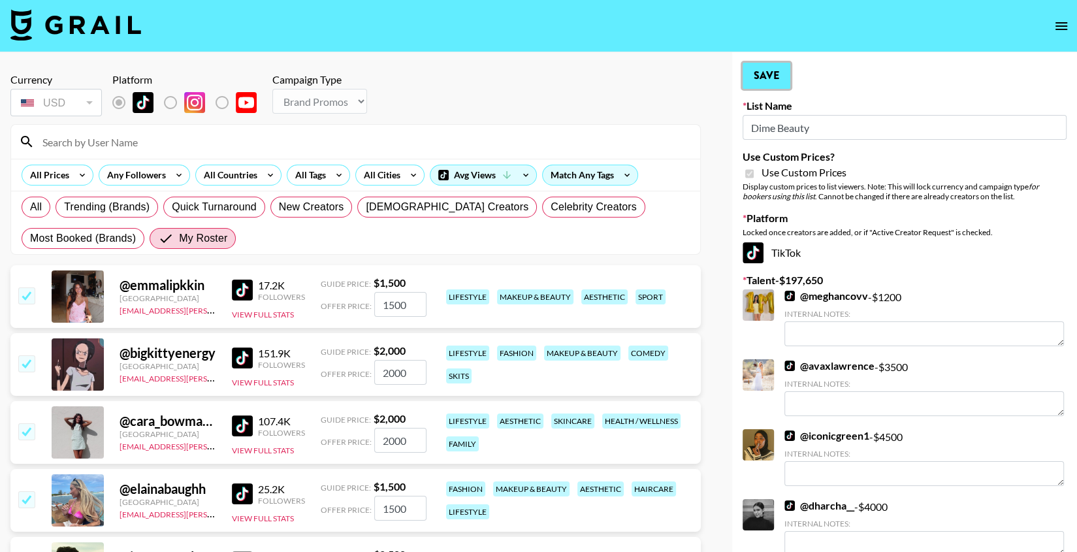
click at [776, 85] on button "Save" at bounding box center [767, 76] width 48 height 26
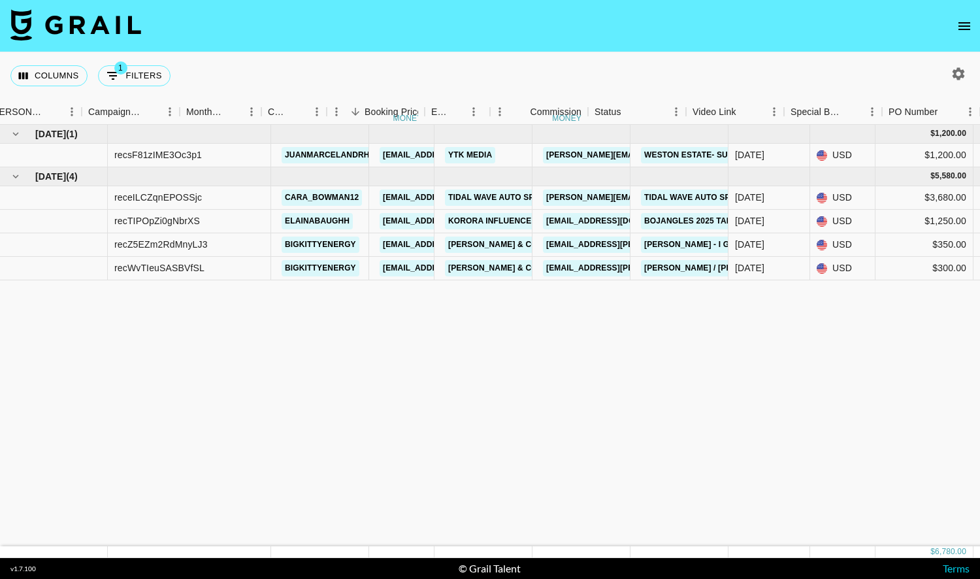
scroll to position [0, 549]
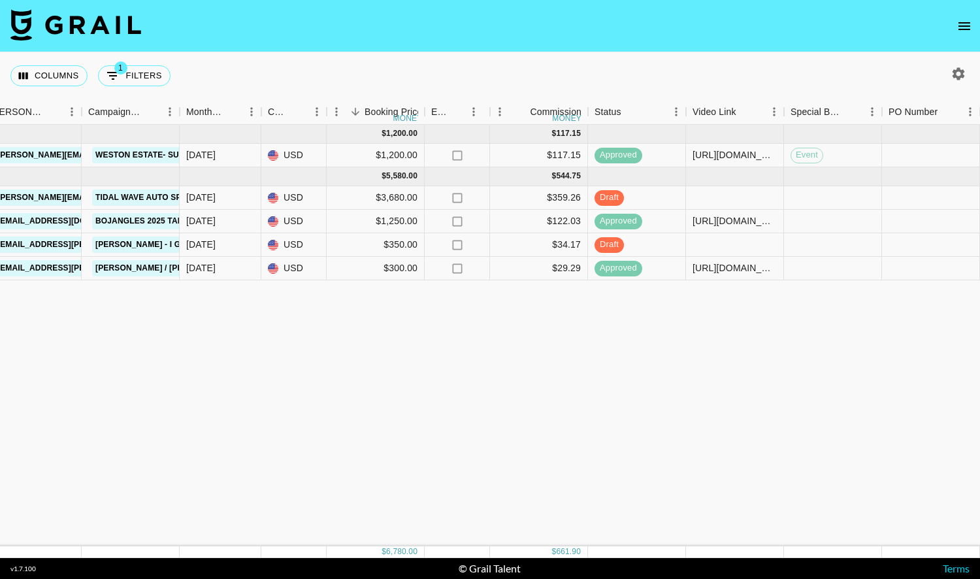
click at [959, 22] on icon "open drawer" at bounding box center [964, 26] width 16 height 16
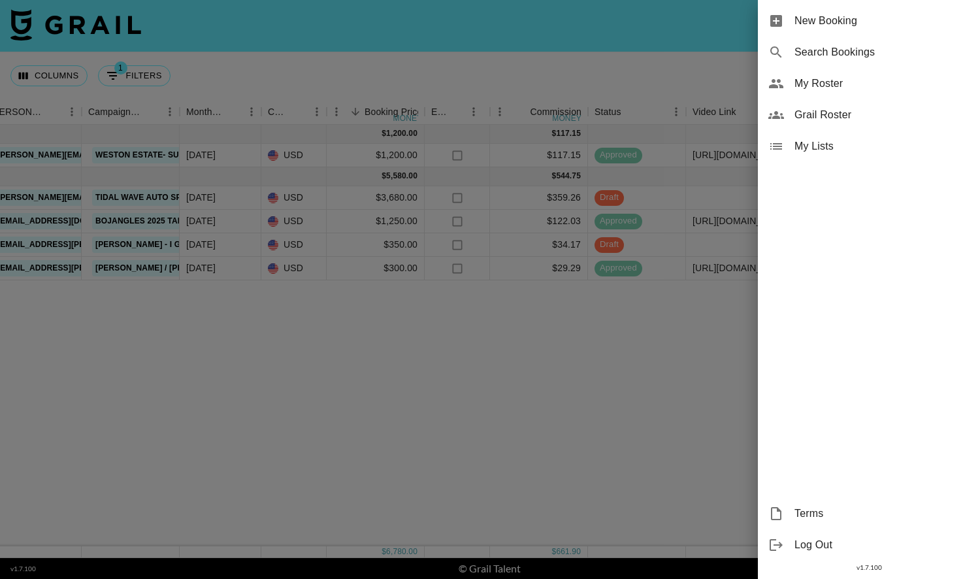
click at [900, 74] on div "My Roster" at bounding box center [869, 83] width 222 height 31
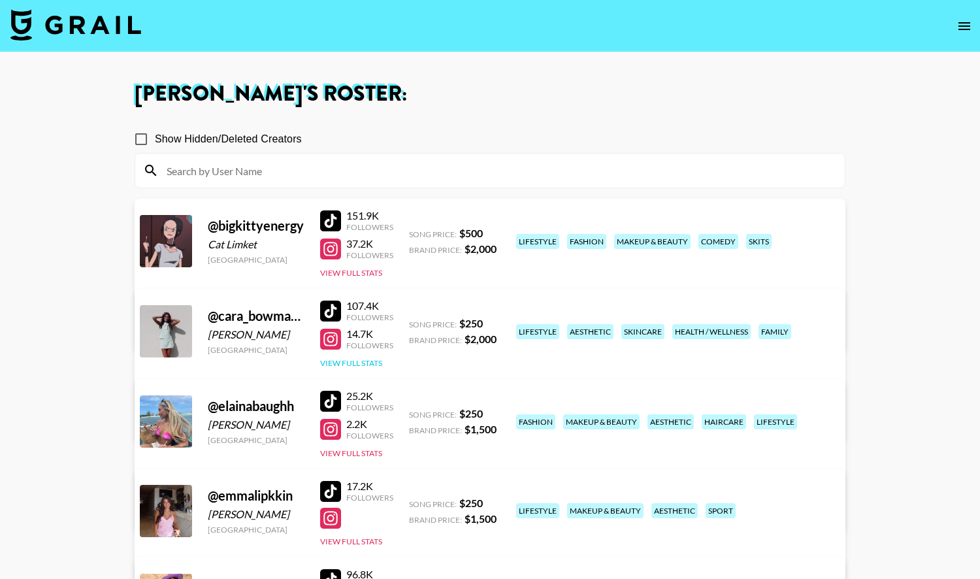
click at [359, 360] on button "View Full Stats" at bounding box center [351, 363] width 62 height 10
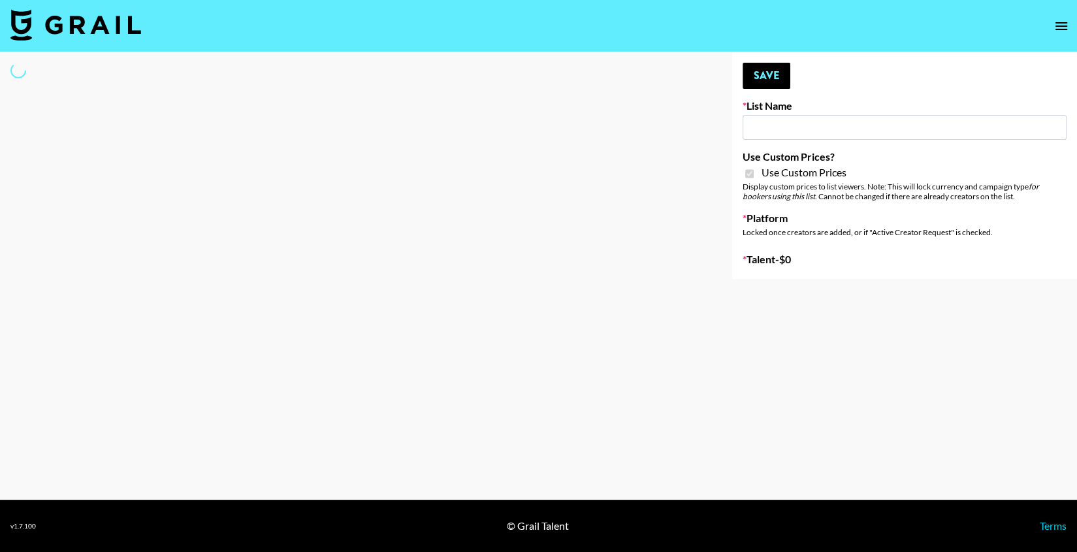
type input "Anker For Soundcore"
checkbox input "true"
select select "Brand"
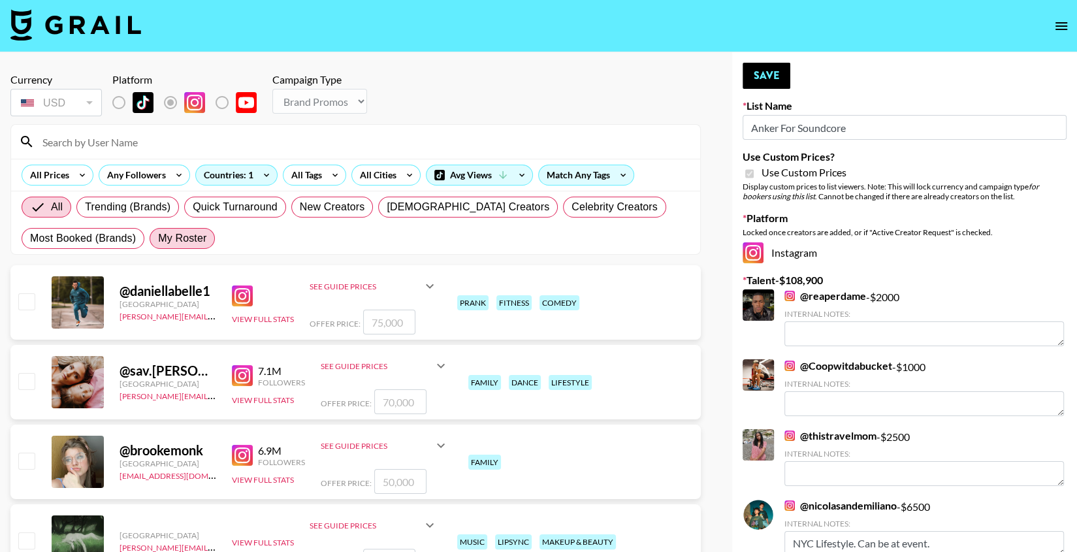
click at [168, 242] on span "My Roster" at bounding box center [182, 239] width 48 height 16
click at [158, 238] on input "My Roster" at bounding box center [158, 238] width 0 height 0
radio input "true"
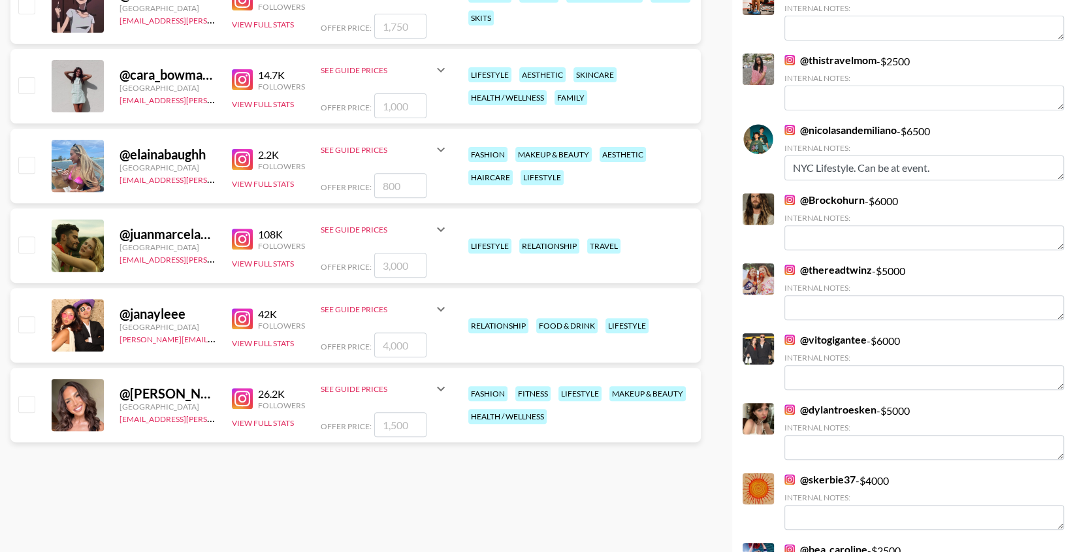
scroll to position [396, 0]
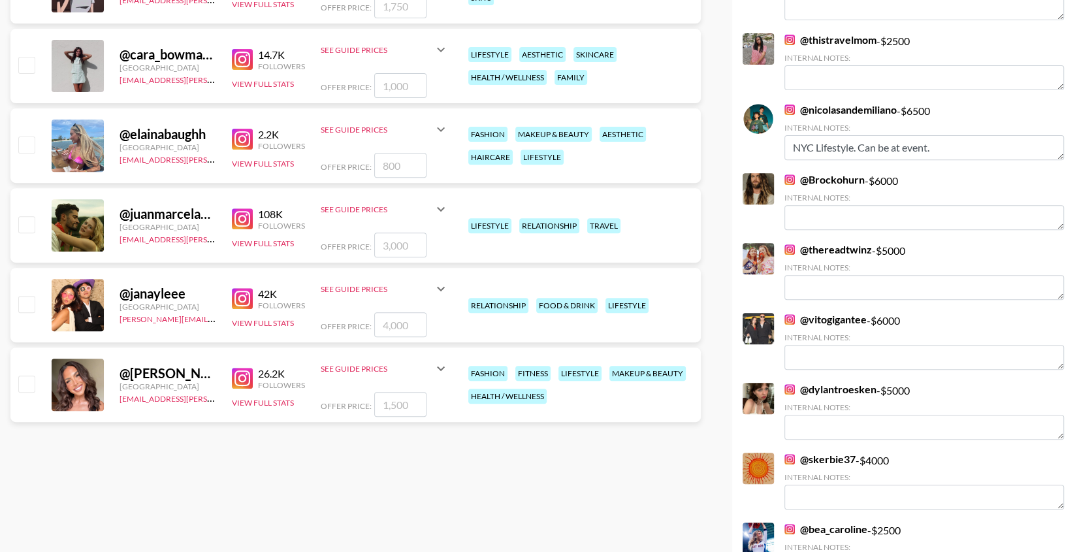
click at [27, 224] on input "checkbox" at bounding box center [26, 224] width 16 height 16
checkbox input "true"
type input "3000"
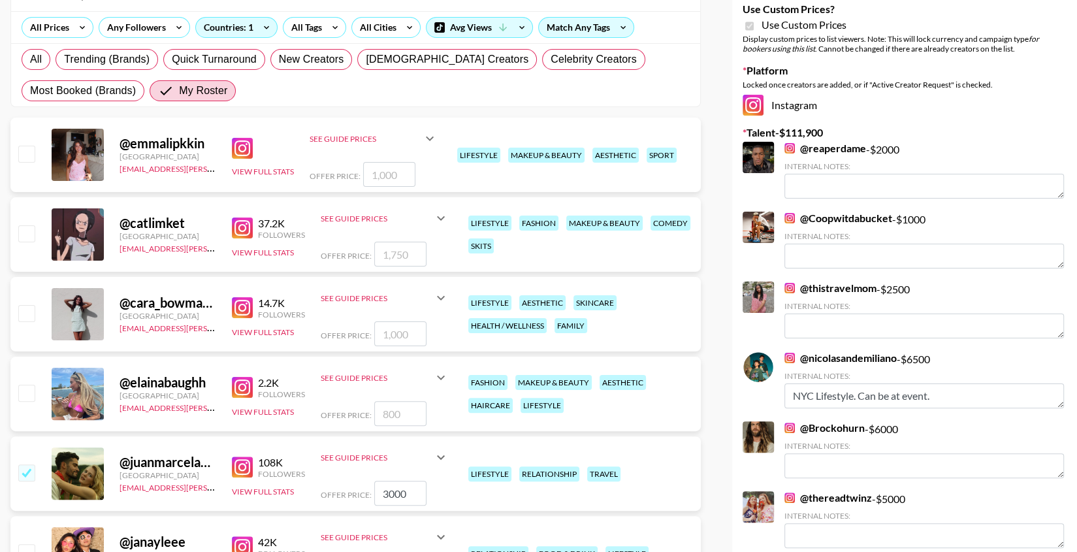
scroll to position [0, 0]
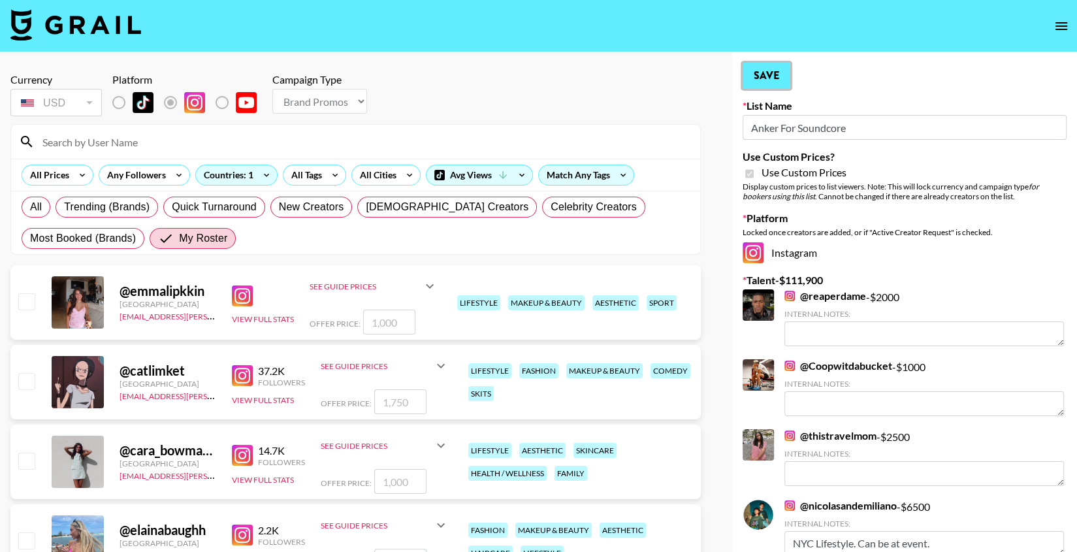
click at [771, 79] on button "Save" at bounding box center [767, 76] width 48 height 26
radio input "true"
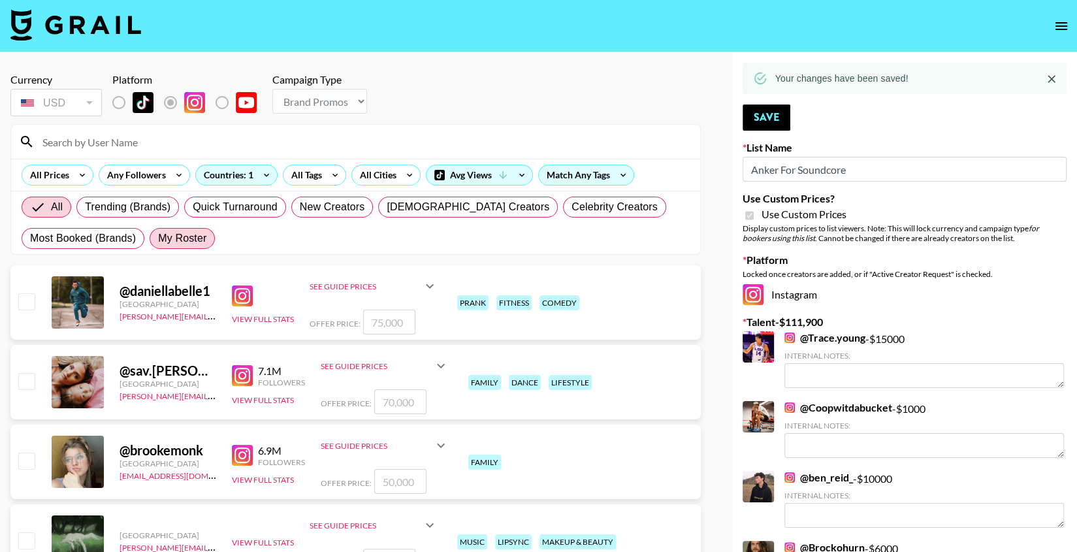
click at [191, 228] on label "My Roster" at bounding box center [182, 238] width 65 height 21
click at [158, 238] on input "My Roster" at bounding box center [158, 238] width 0 height 0
radio input "true"
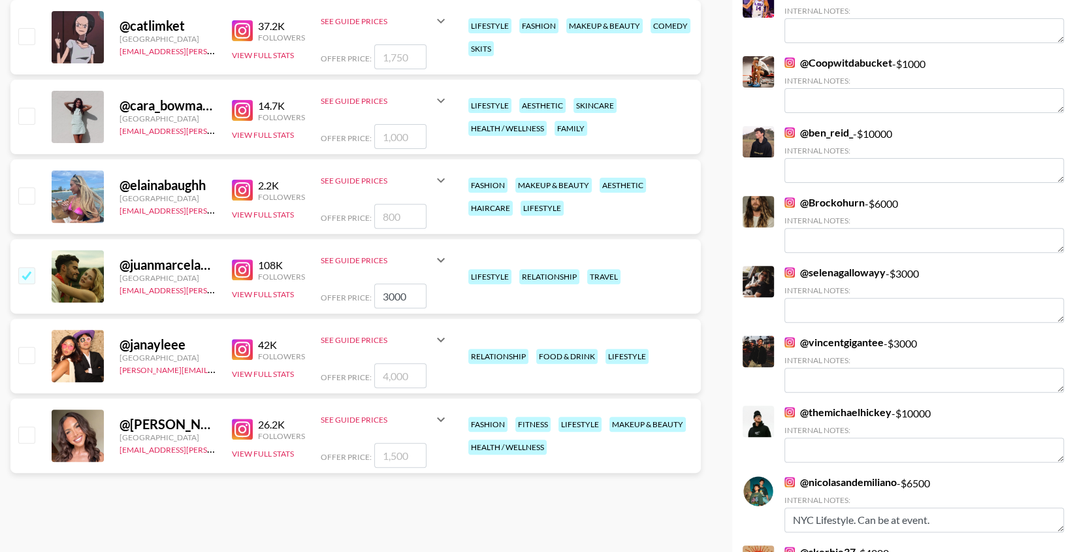
scroll to position [348, 0]
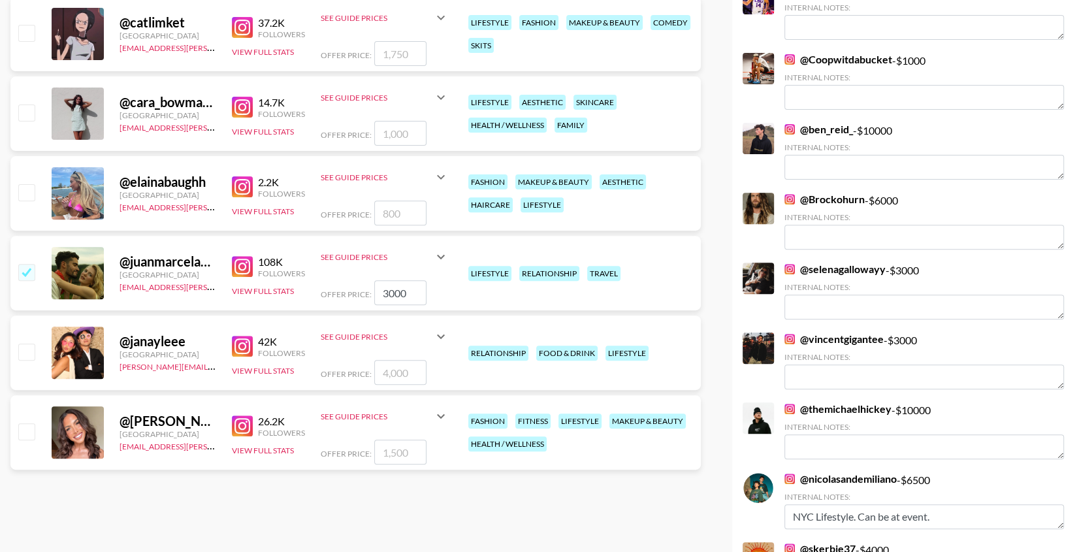
click at [29, 426] on input "checkbox" at bounding box center [26, 431] width 16 height 16
checkbox input "true"
type input "1500"
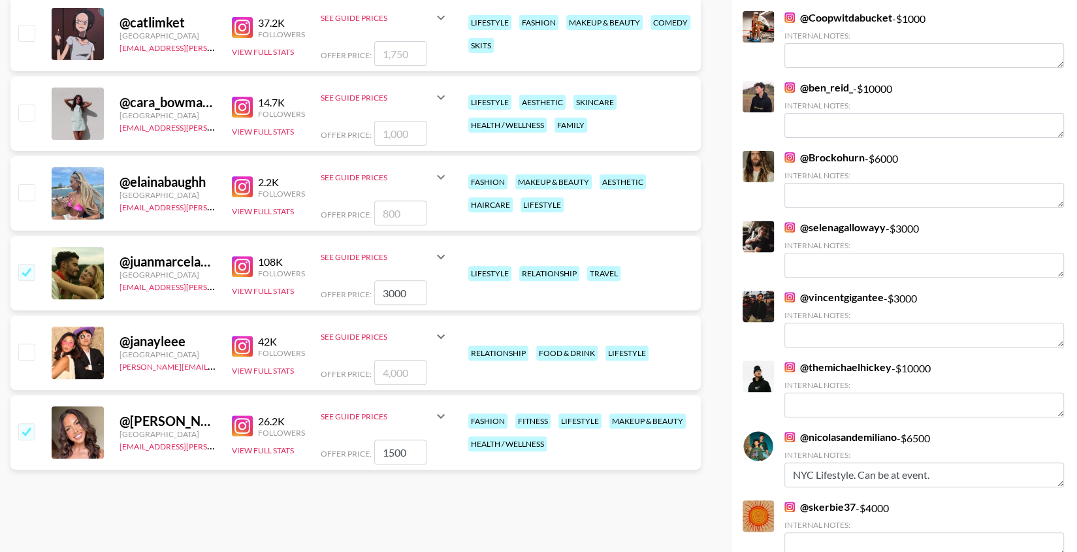
click at [27, 352] on input "checkbox" at bounding box center [26, 351] width 16 height 16
checkbox input "true"
type input "4000"
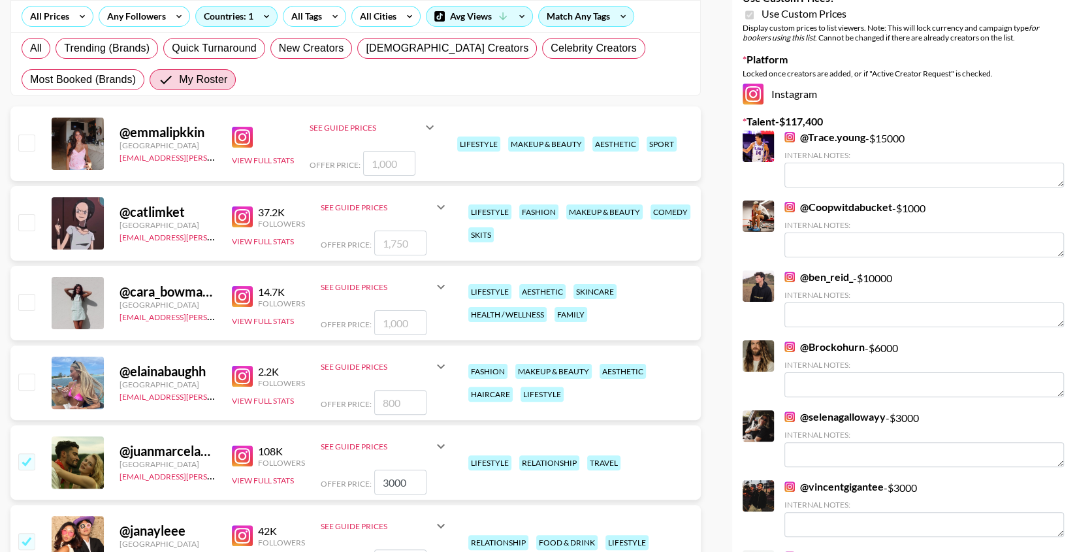
scroll to position [129, 0]
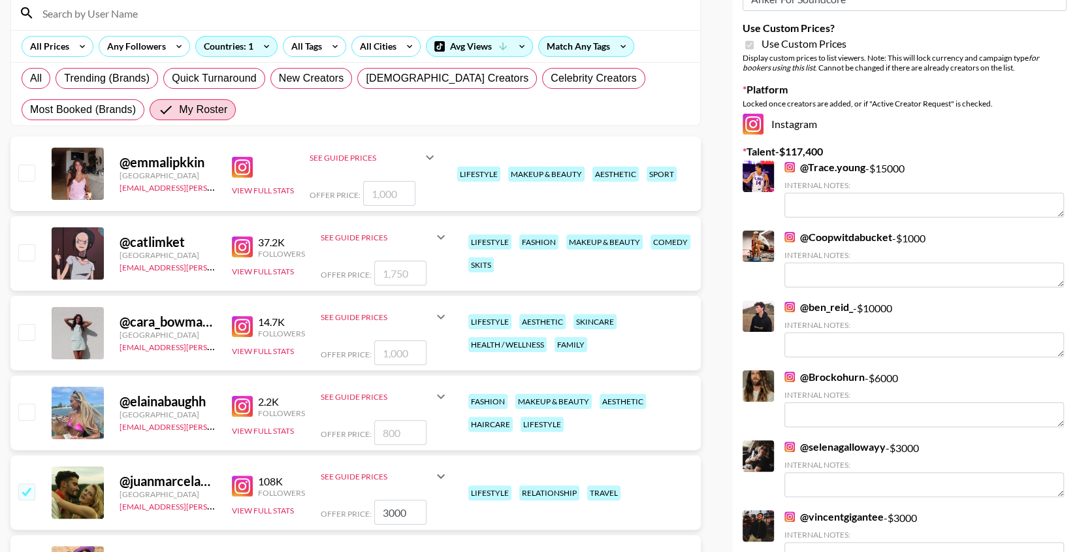
click at [29, 176] on input "checkbox" at bounding box center [26, 173] width 16 height 16
checkbox input "true"
type input "1000"
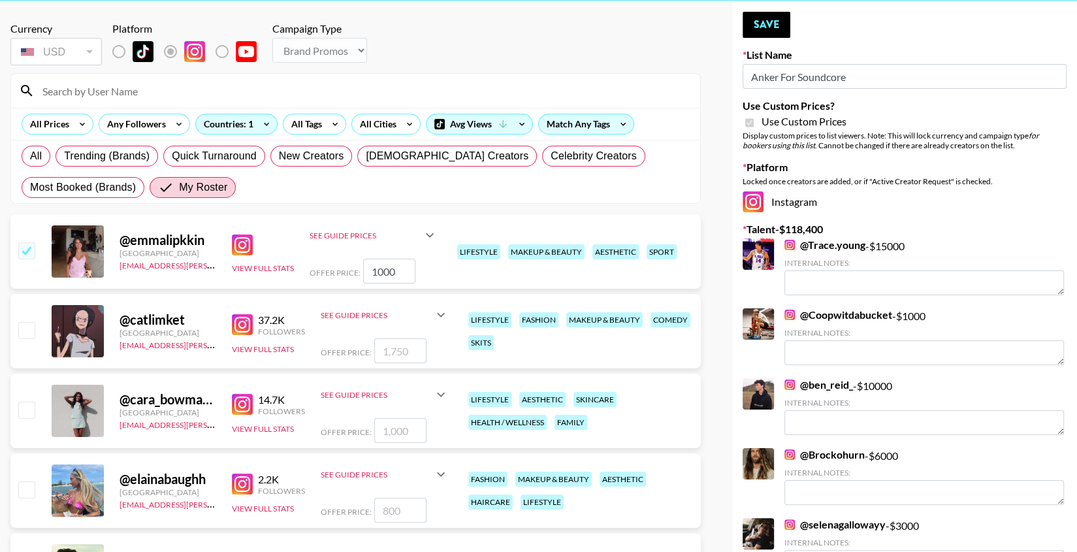
scroll to position [0, 0]
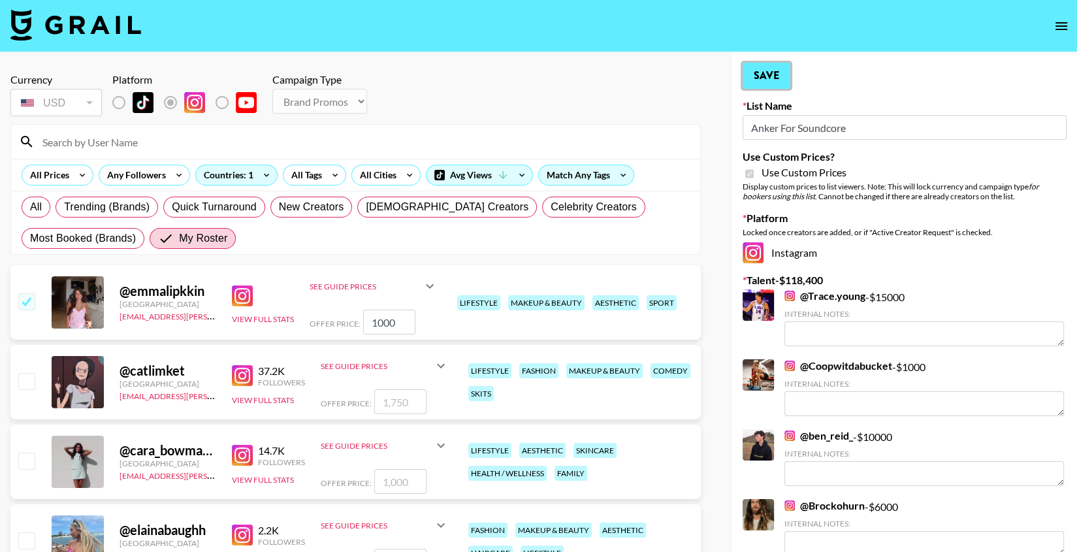
click at [776, 78] on button "Save" at bounding box center [767, 76] width 48 height 26
radio input "true"
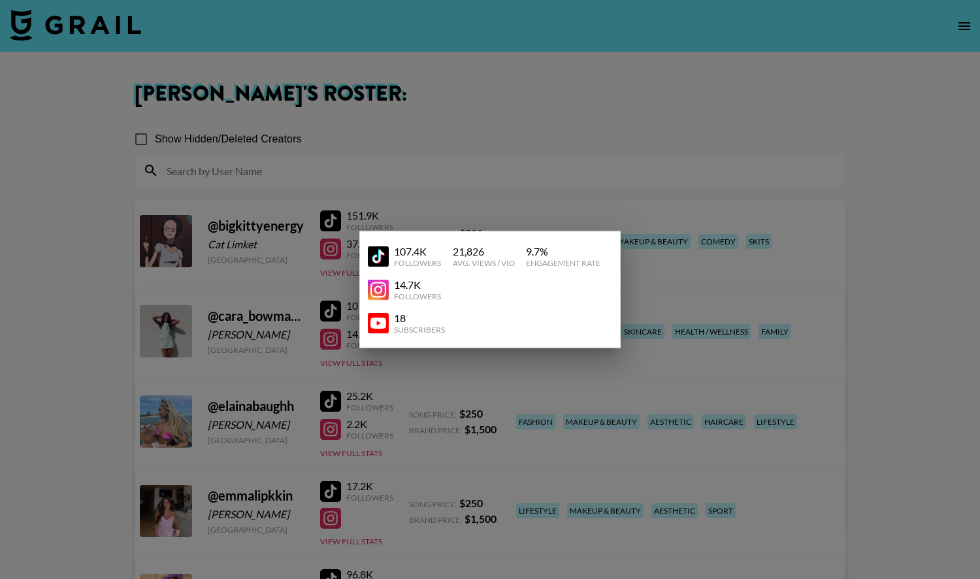
click at [82, 438] on div at bounding box center [490, 289] width 980 height 579
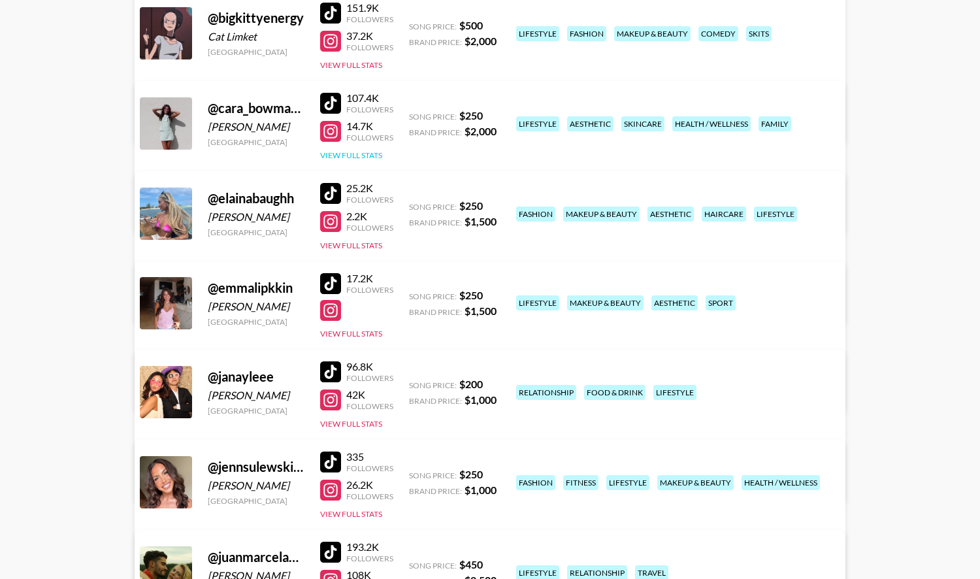
scroll to position [214, 0]
